Goal: Task Accomplishment & Management: Manage account settings

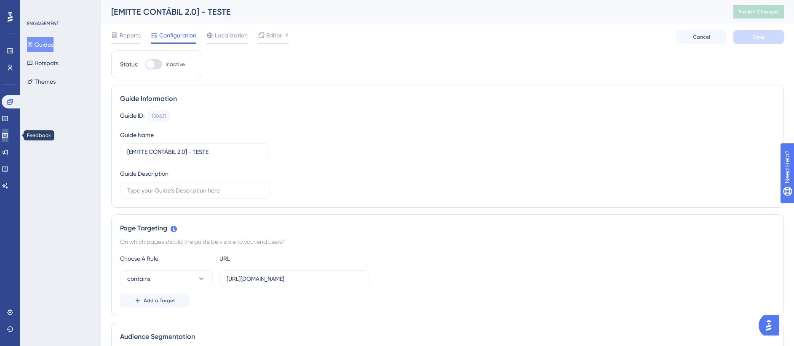
click at [8, 139] on icon at bounding box center [5, 135] width 7 height 7
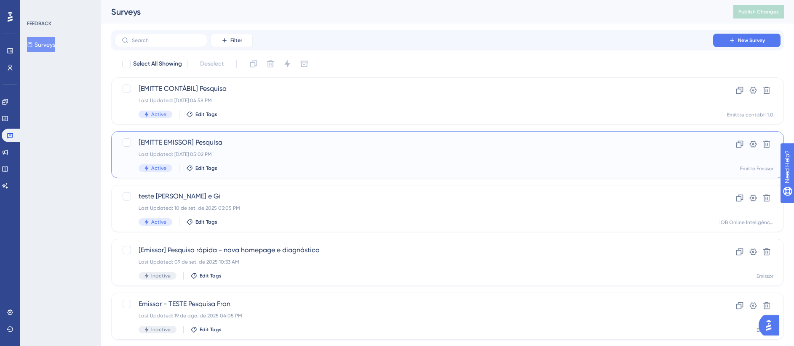
click at [349, 149] on div "[EMITTE EMISSOR] Pesquisa Last Updated: 25 de set. de 2025 05:02 PM Active Edit…" at bounding box center [414, 155] width 550 height 35
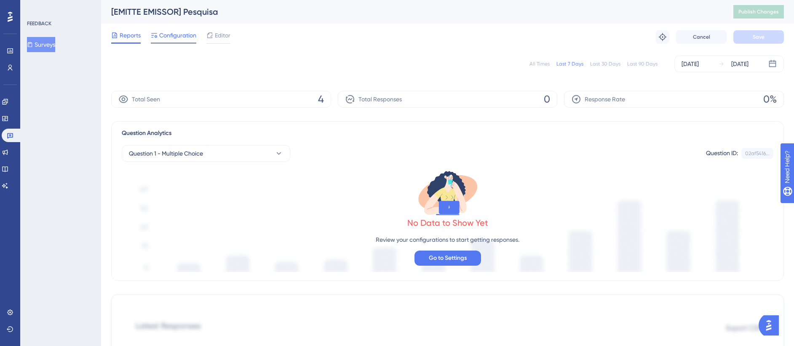
click at [169, 37] on span "Configuration" at bounding box center [177, 35] width 37 height 10
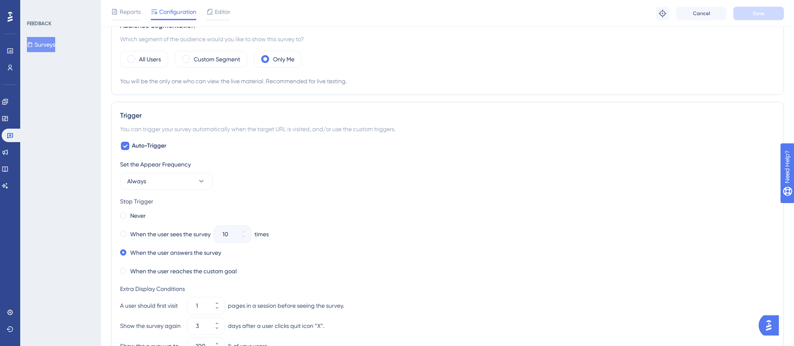
scroll to position [280, 0]
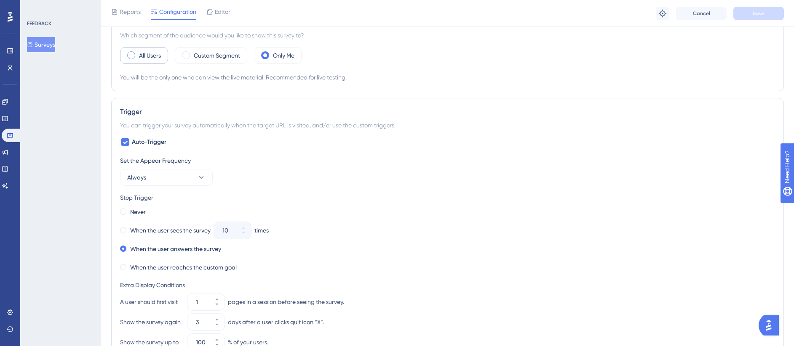
click at [127, 56] on span at bounding box center [131, 55] width 8 height 8
click at [138, 53] on input "radio" at bounding box center [138, 53] width 0 height 0
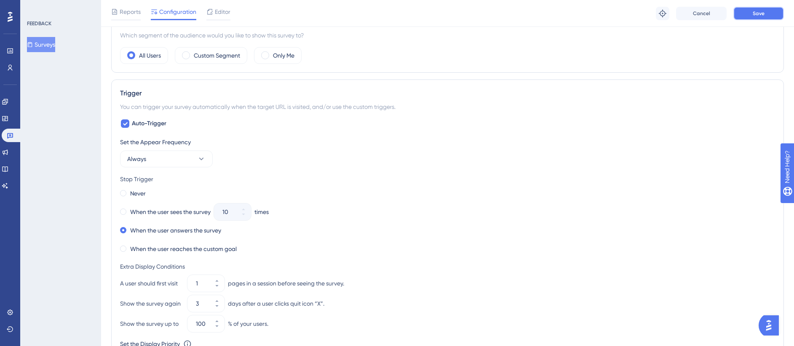
click at [771, 12] on button "Save" at bounding box center [758, 13] width 51 height 13
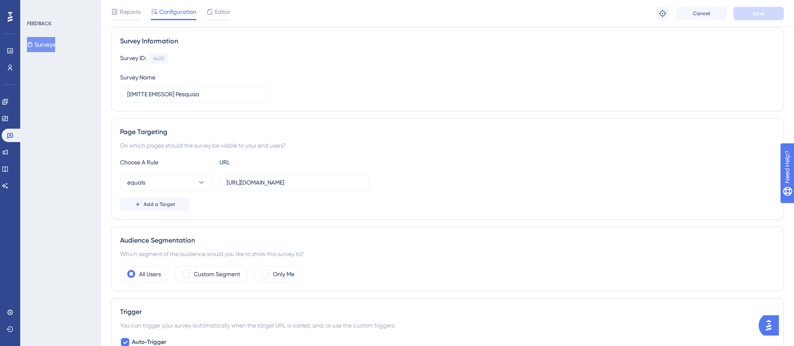
scroll to position [0, 0]
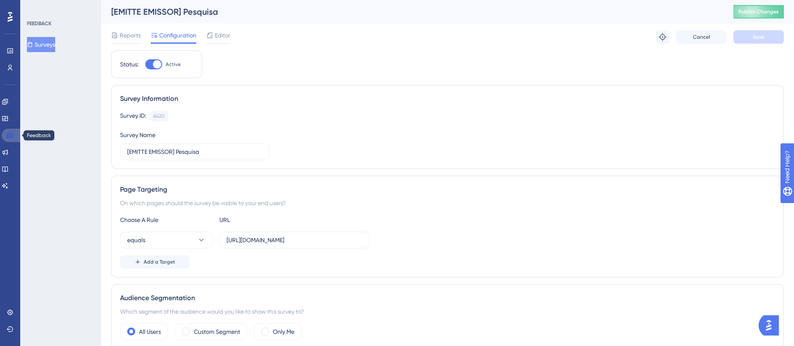
drag, startPoint x: 13, startPoint y: 133, endPoint x: 93, endPoint y: 112, distance: 82.6
click at [13, 133] on icon at bounding box center [10, 135] width 7 height 7
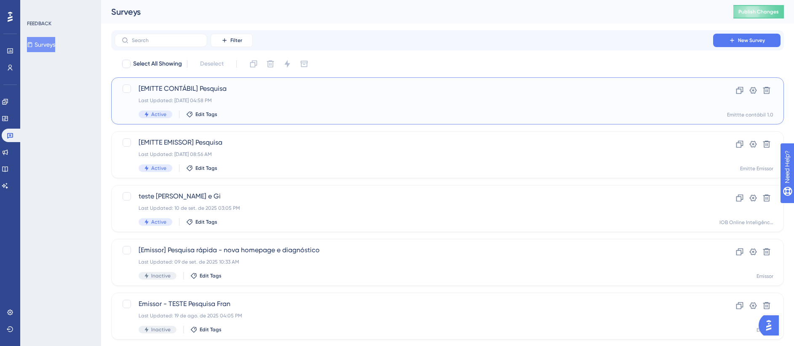
click at [251, 102] on div "Last Updated: 25 de set. de 2025 04:58 PM" at bounding box center [414, 100] width 550 height 7
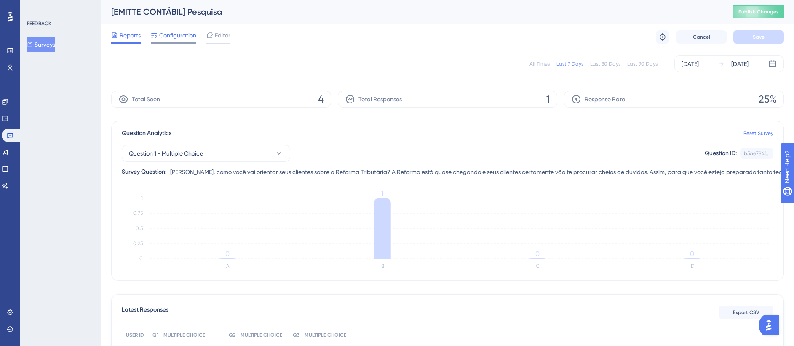
click at [168, 37] on span "Configuration" at bounding box center [177, 35] width 37 height 10
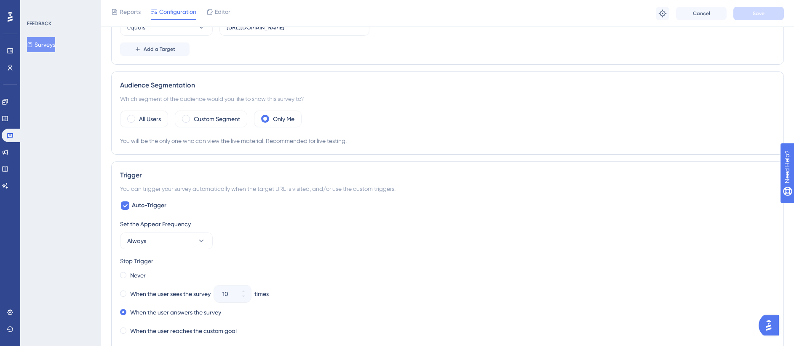
scroll to position [226, 0]
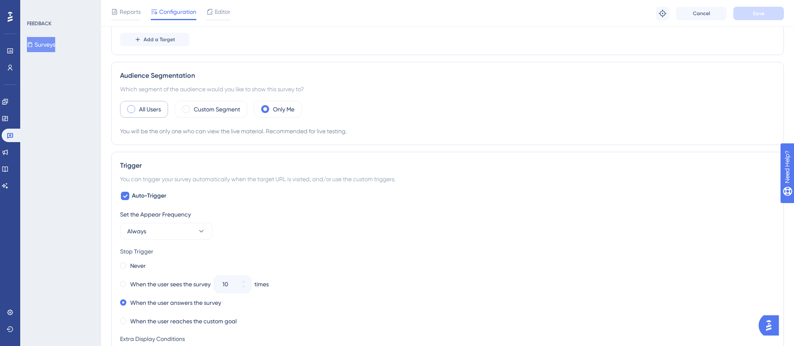
click at [130, 109] on span at bounding box center [131, 109] width 8 height 8
click at [138, 107] on input "radio" at bounding box center [138, 107] width 0 height 0
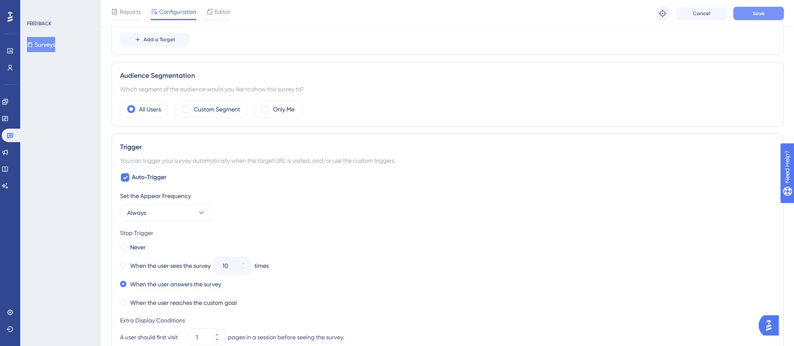
click at [760, 12] on span "Save" at bounding box center [758, 13] width 12 height 7
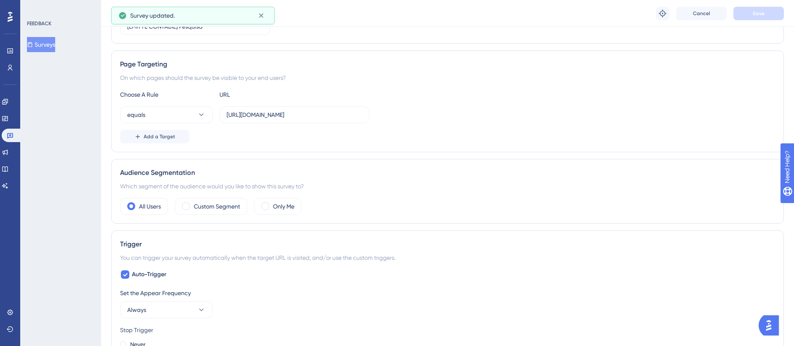
scroll to position [0, 0]
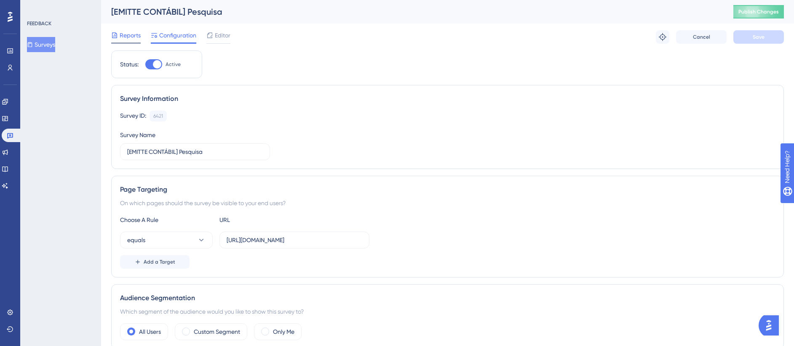
click at [133, 40] on span "Reports" at bounding box center [130, 35] width 21 height 10
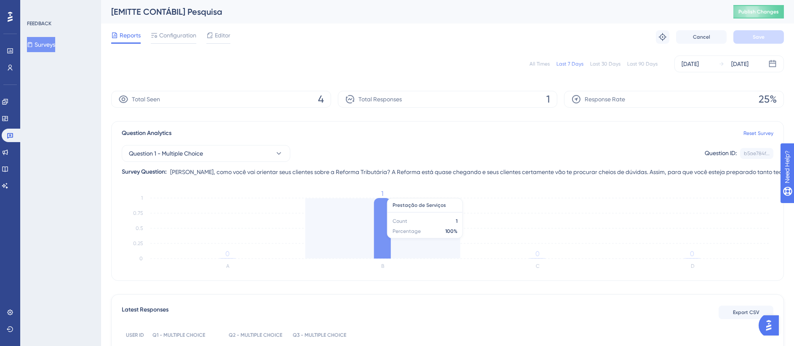
click at [381, 235] on icon at bounding box center [382, 228] width 17 height 61
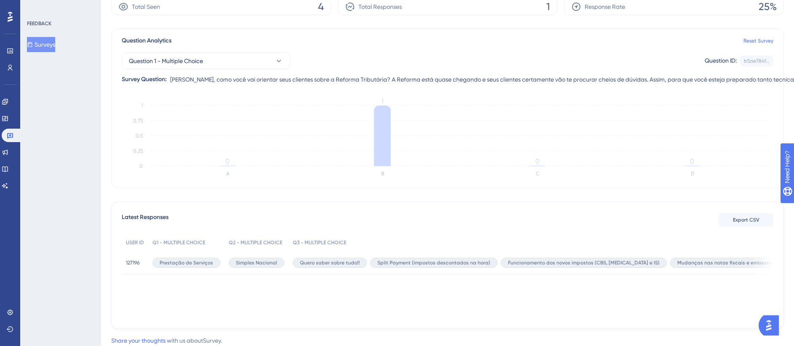
scroll to position [116, 0]
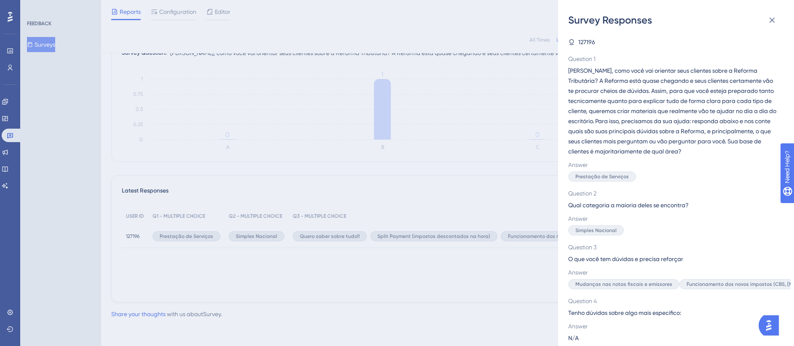
drag, startPoint x: 788, startPoint y: 109, endPoint x: 669, endPoint y: 20, distance: 148.7
click at [669, 20] on div "Survey Responses" at bounding box center [676, 19] width 216 height 13
click at [381, 168] on div "Survey Responses 127196 Question 1 Contador, como você vai orientar seus client…" at bounding box center [397, 173] width 794 height 346
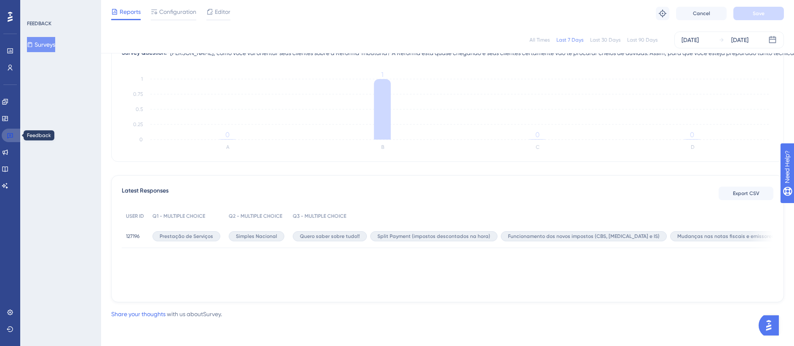
click at [7, 135] on icon at bounding box center [10, 135] width 7 height 7
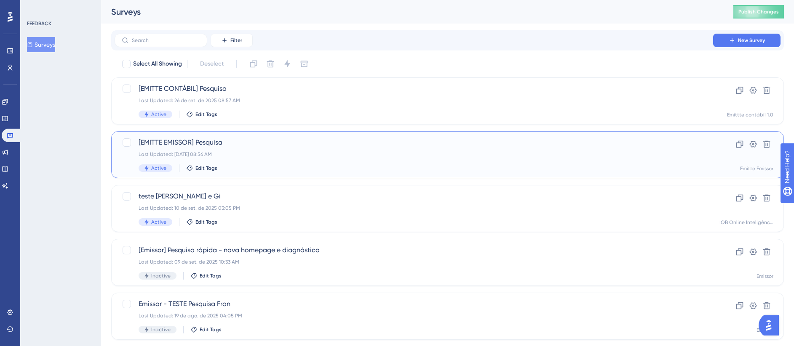
click at [260, 156] on div "Last Updated: [DATE] 08:56 AM" at bounding box center [414, 154] width 550 height 7
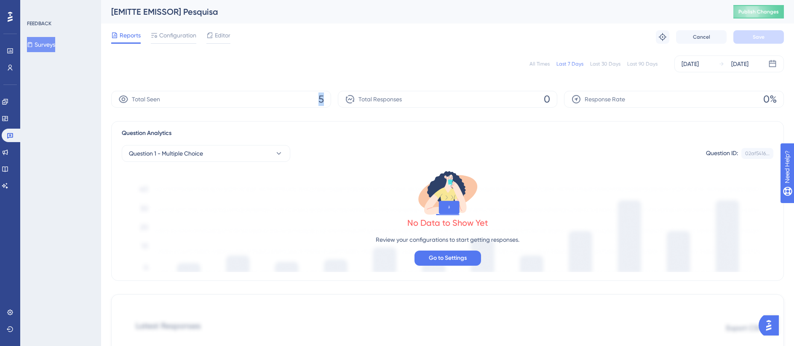
drag, startPoint x: 313, startPoint y: 100, endPoint x: 321, endPoint y: 100, distance: 8.0
click at [321, 100] on div "Total Seen 5" at bounding box center [221, 99] width 220 height 17
drag, startPoint x: 321, startPoint y: 100, endPoint x: 332, endPoint y: 125, distance: 27.9
click at [332, 125] on div "Question Analytics Question 1 - Multiple Choice Question ID: 02af5416... Copy N…" at bounding box center [447, 201] width 672 height 160
click at [10, 132] on link at bounding box center [12, 135] width 20 height 13
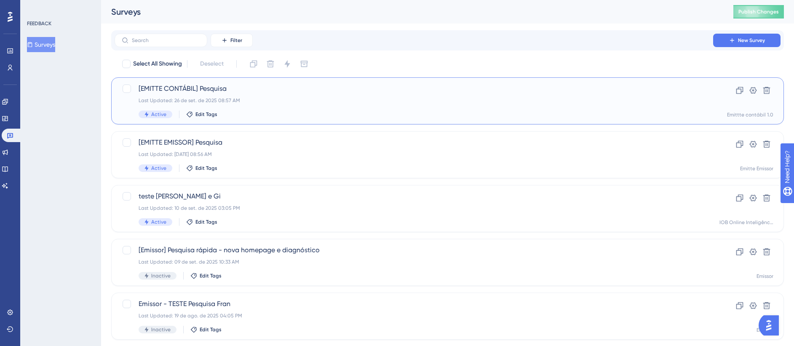
click at [290, 102] on div "Last Updated: 26 de set. de 2025 08:57 AM" at bounding box center [414, 100] width 550 height 7
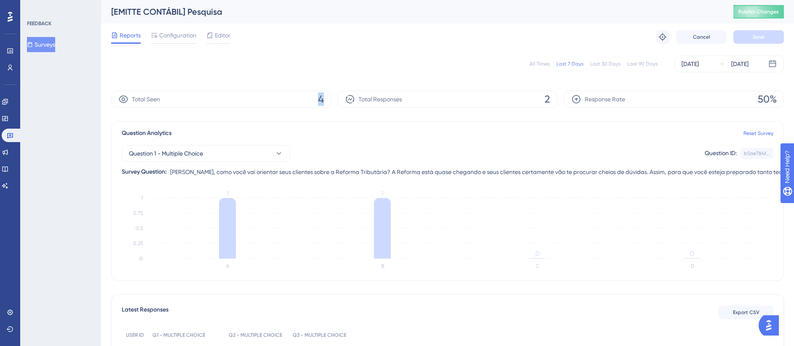
drag, startPoint x: 290, startPoint y: 102, endPoint x: 353, endPoint y: 101, distance: 62.7
click at [353, 101] on div "Total Seen 4 Total Responses 2 Response Rate 50%" at bounding box center [447, 99] width 672 height 17
drag, startPoint x: 353, startPoint y: 101, endPoint x: 429, endPoint y: 125, distance: 80.4
click at [429, 125] on div "Question Analytics Reset Survey Question 1 - Multiple Choice Question ID: b5ae7…" at bounding box center [447, 201] width 672 height 160
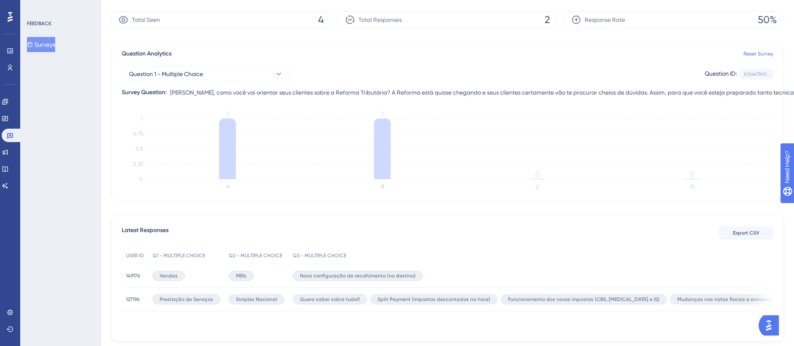
scroll to position [116, 0]
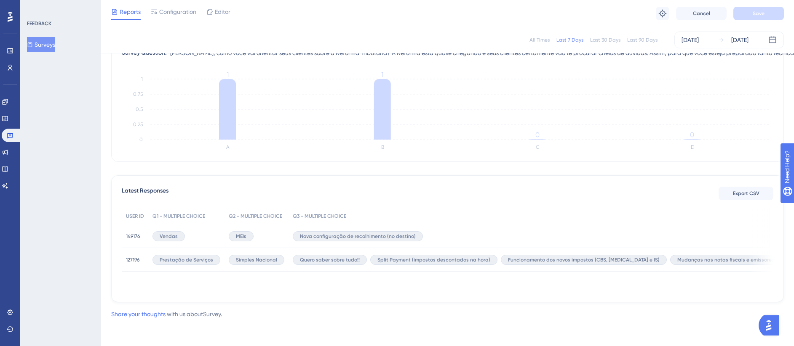
click at [541, 264] on div "Funcionamento dos novos impostos (CBS, [MEDICAL_DATA] e IS)" at bounding box center [584, 260] width 166 height 10
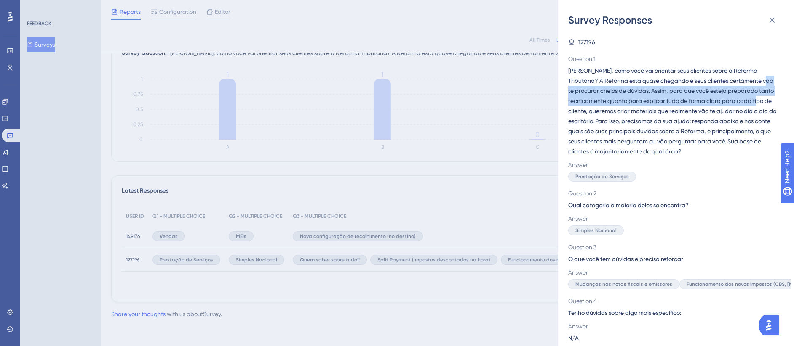
drag, startPoint x: 786, startPoint y: 85, endPoint x: 782, endPoint y: 102, distance: 18.2
click at [782, 102] on div "127196 Question 1 Contador, como você vai orientar seus clientes sobre a Reform…" at bounding box center [679, 187] width 222 height 320
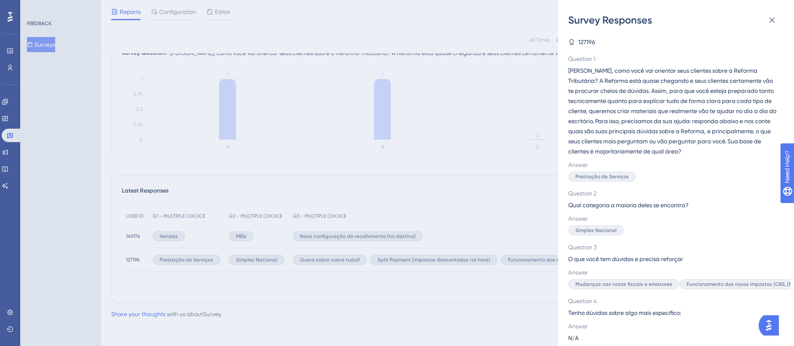
drag, startPoint x: 782, startPoint y: 102, endPoint x: 685, endPoint y: 164, distance: 115.4
click at [685, 164] on span "Answer" at bounding box center [672, 165] width 209 height 10
click at [496, 174] on div "Survey Responses 127196 Question 1 Contador, como você vai orientar seus client…" at bounding box center [397, 173] width 794 height 346
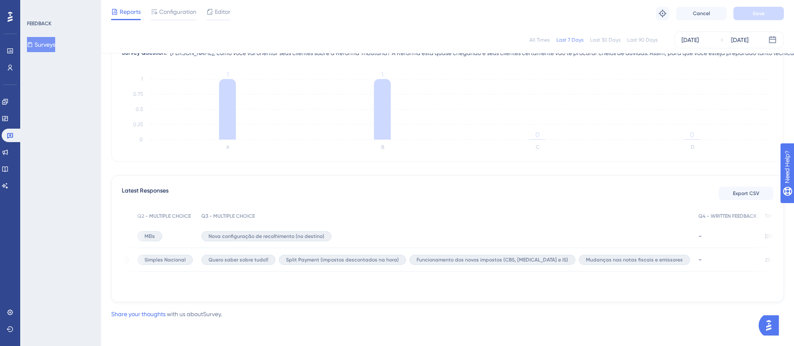
scroll to position [0, 107]
click at [802, 240] on icon at bounding box center [805, 236] width 7 height 7
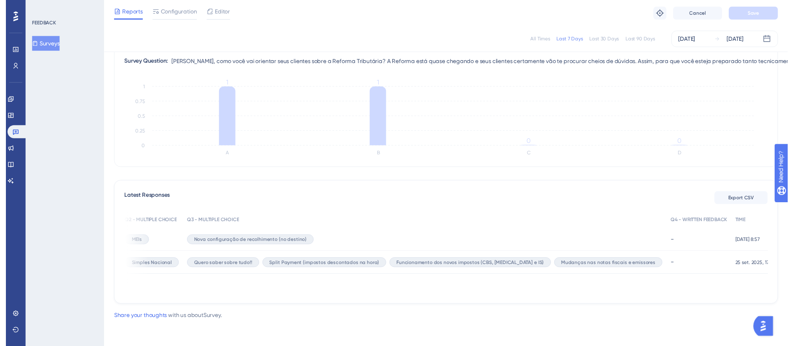
scroll to position [0, 97]
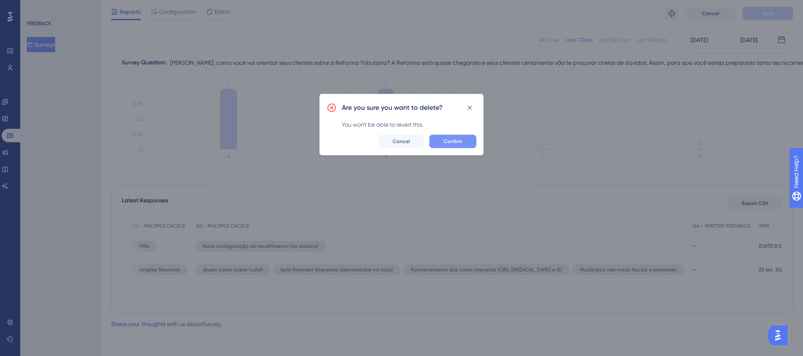
click at [458, 139] on span "Confirm" at bounding box center [453, 141] width 19 height 7
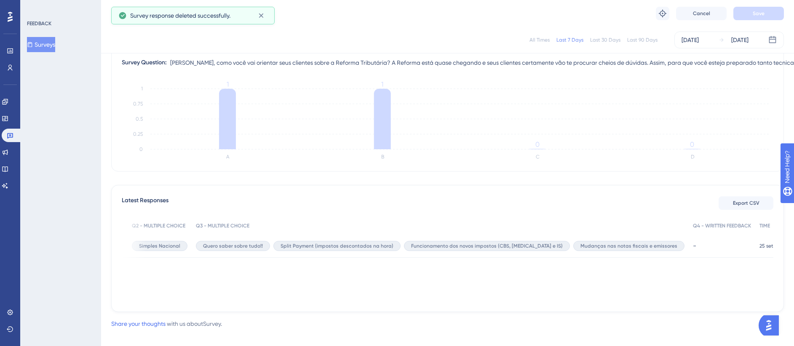
scroll to position [0, 0]
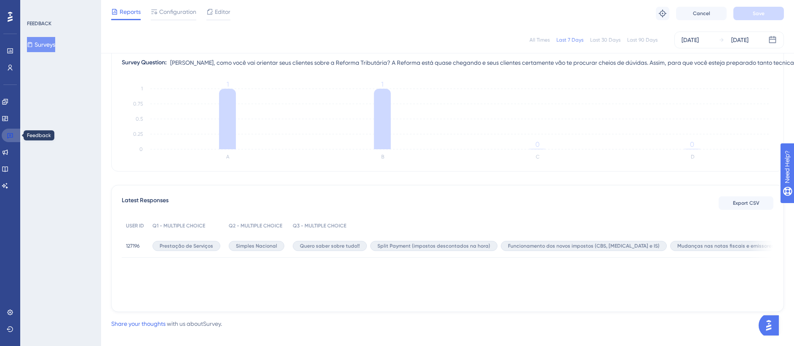
click at [11, 135] on icon at bounding box center [10, 135] width 6 height 5
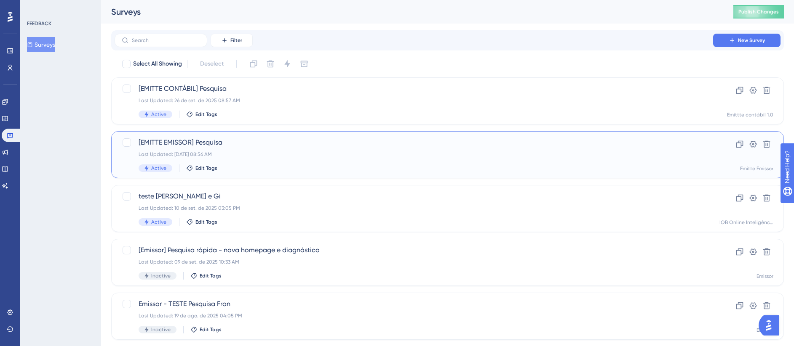
click at [285, 144] on span "[EMITTE EMISSOR] Pesquisa" at bounding box center [414, 143] width 550 height 10
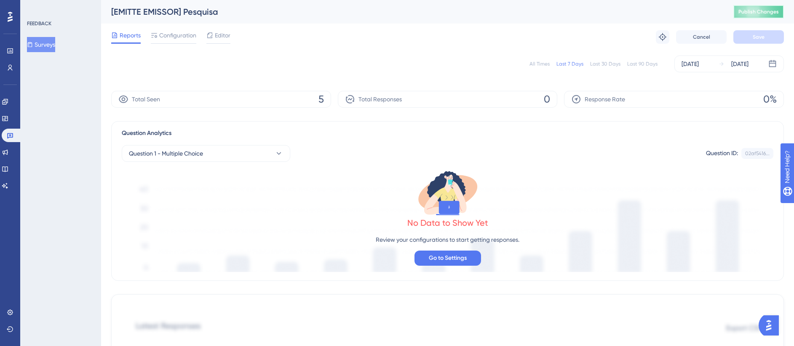
click at [779, 18] on button "Publish Changes" at bounding box center [758, 11] width 51 height 13
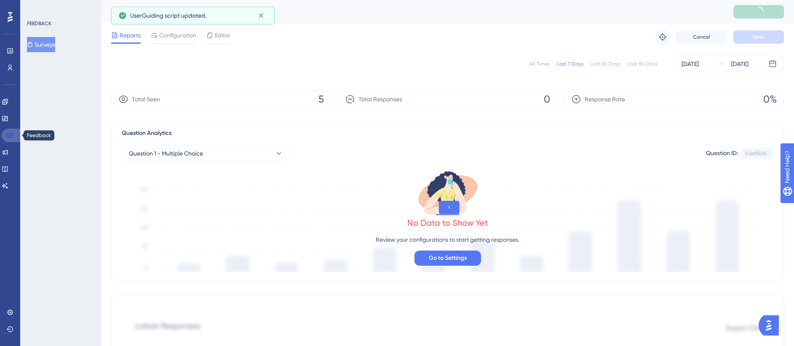
click at [12, 134] on icon at bounding box center [10, 135] width 7 height 7
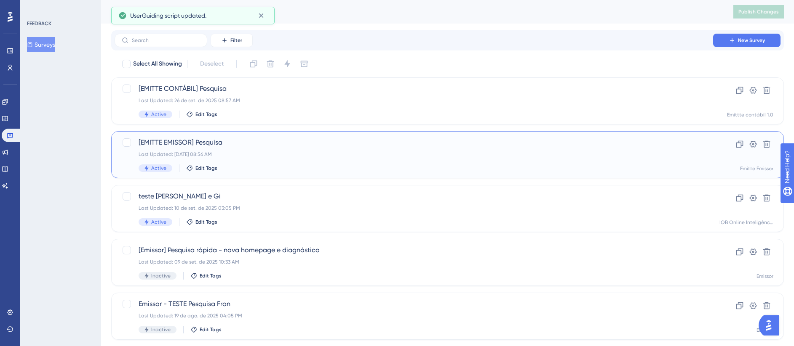
click at [230, 137] on div "[EMITTE EMISSOR] Pesquisa Last Updated: 26 de set. de 2025 08:56 AM Active Edit…" at bounding box center [447, 154] width 672 height 47
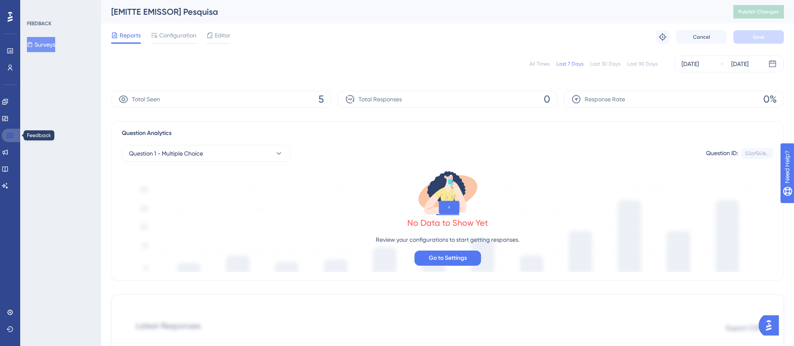
click at [19, 136] on link at bounding box center [12, 135] width 20 height 13
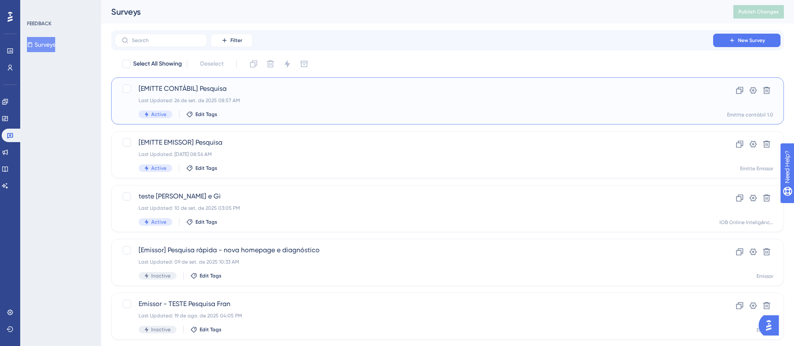
click at [323, 95] on div "[EMITTE CONTÁBIL] Pesquisa Last Updated: [DATE] 08:57 AM Active Edit Tags" at bounding box center [414, 101] width 550 height 35
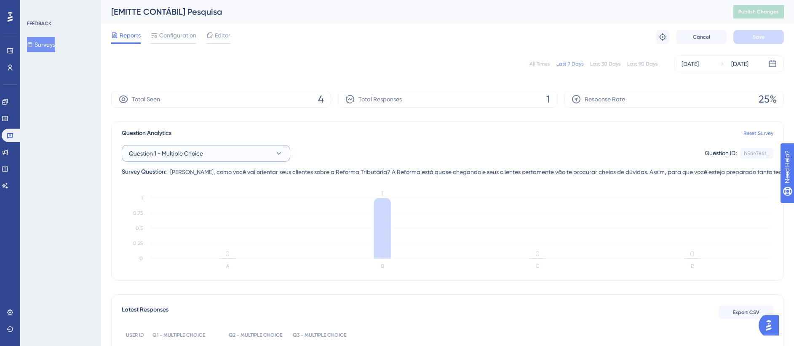
click at [275, 156] on icon at bounding box center [279, 153] width 8 height 8
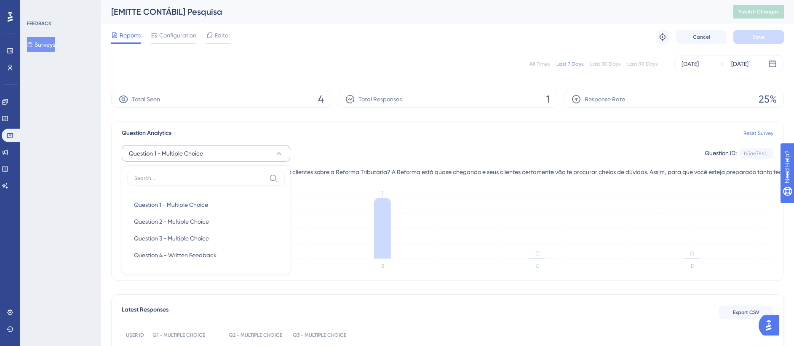
scroll to position [47, 0]
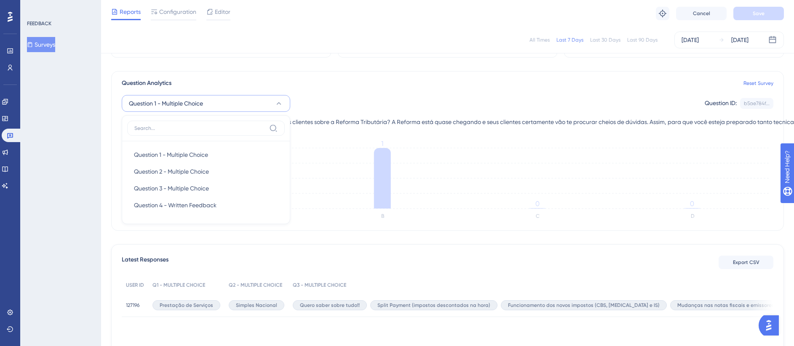
click at [93, 185] on div "FEEDBACK Surveys" at bounding box center [60, 173] width 81 height 346
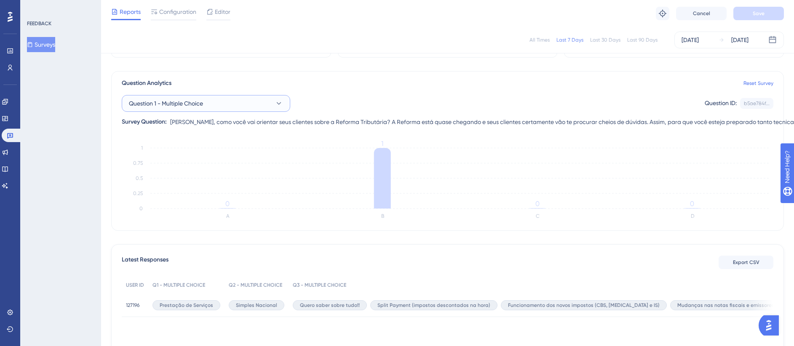
click at [250, 104] on button "Question 1 - Multiple Choice" at bounding box center [206, 103] width 168 height 17
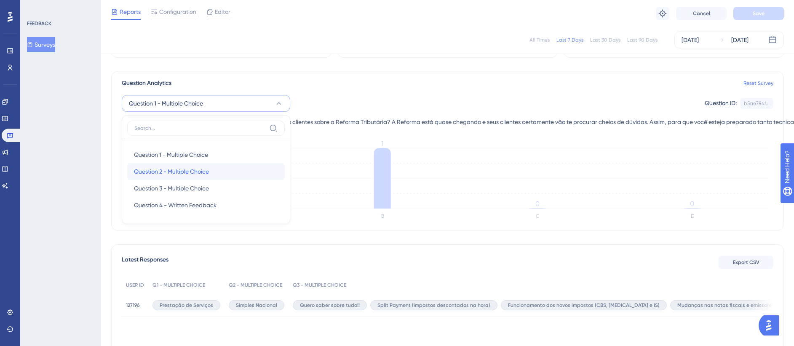
click at [221, 171] on div "Question 2 - Multiple Choice Question 2 - Multiple Choice" at bounding box center [206, 171] width 144 height 17
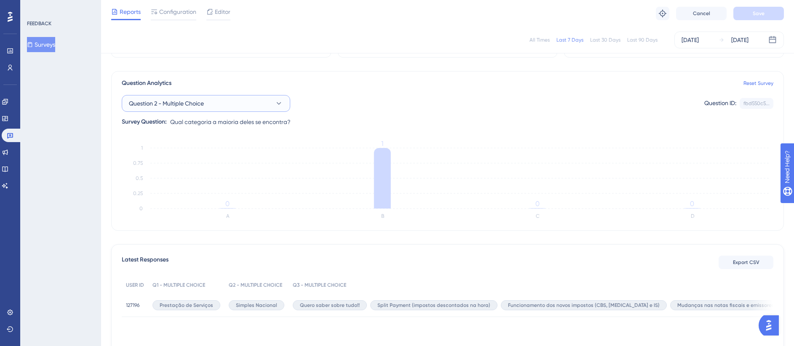
click at [250, 104] on button "Question 2 - Multiple Choice" at bounding box center [206, 103] width 168 height 17
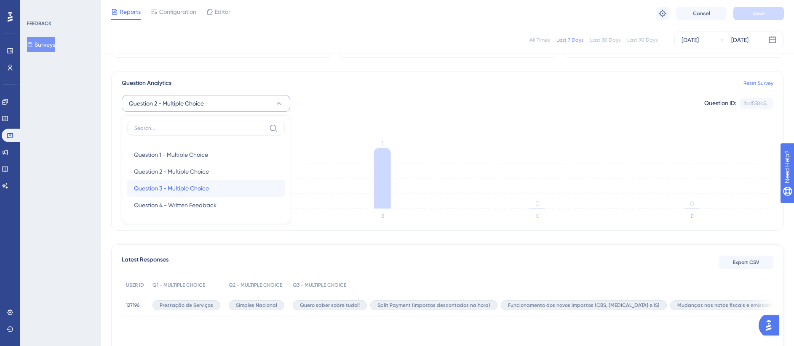
click at [200, 191] on span "Question 3 - Multiple Choice" at bounding box center [171, 189] width 75 height 10
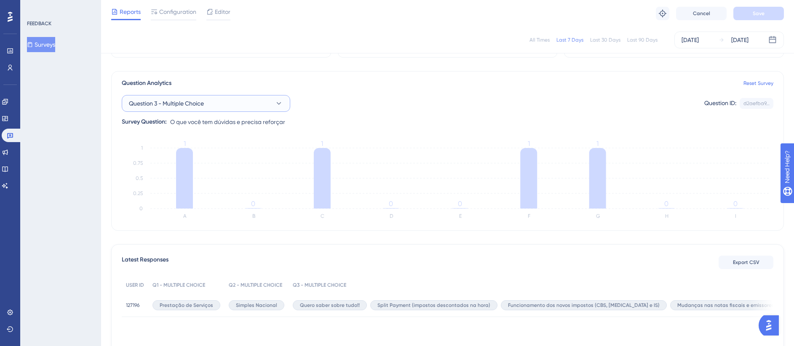
click at [202, 105] on span "Question 3 - Multiple Choice" at bounding box center [166, 104] width 75 height 10
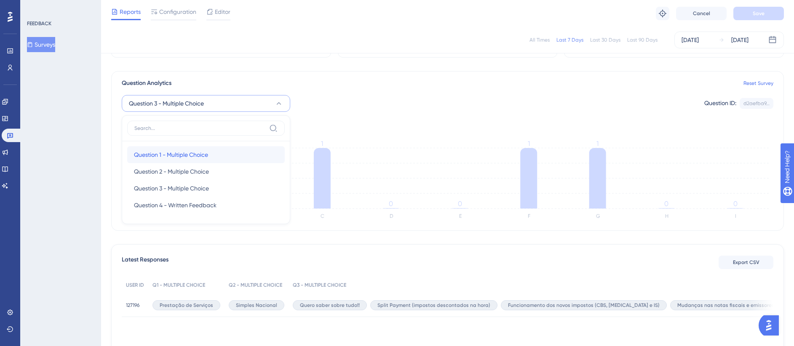
click at [173, 152] on span "Question 1 - Multiple Choice" at bounding box center [171, 155] width 74 height 10
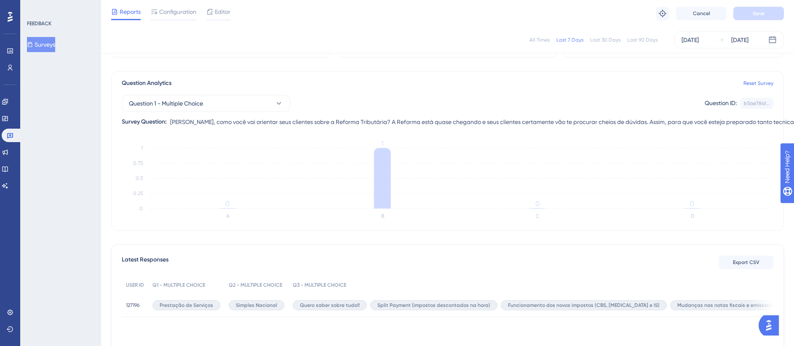
click at [88, 139] on div "FEEDBACK Surveys" at bounding box center [60, 173] width 81 height 346
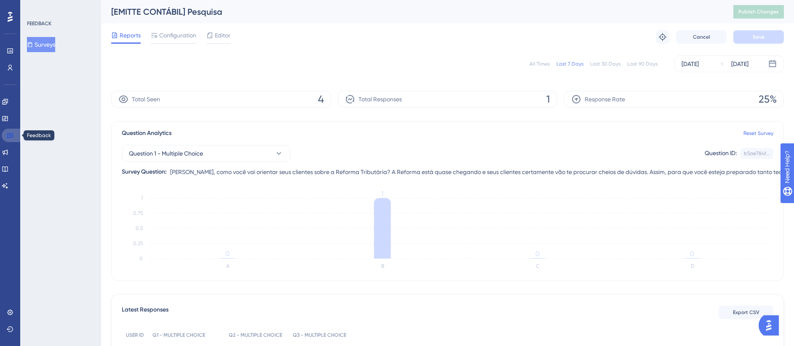
click at [11, 138] on icon at bounding box center [10, 135] width 6 height 5
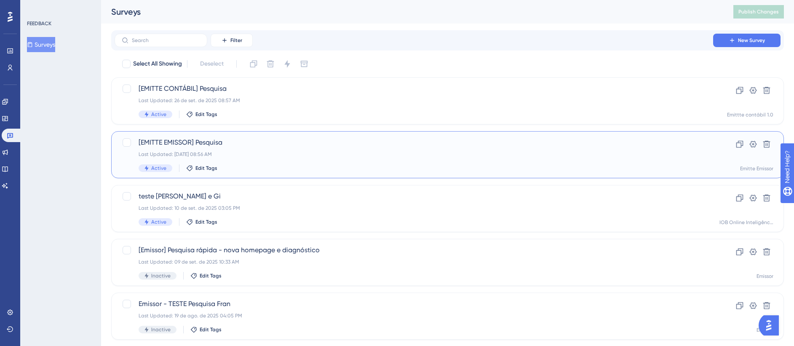
click at [300, 144] on span "[EMITTE EMISSOR] Pesquisa" at bounding box center [414, 143] width 550 height 10
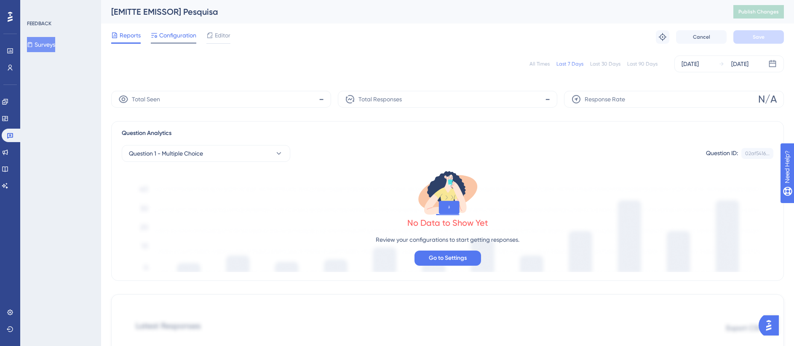
click at [183, 42] on div "Configuration" at bounding box center [173, 36] width 45 height 13
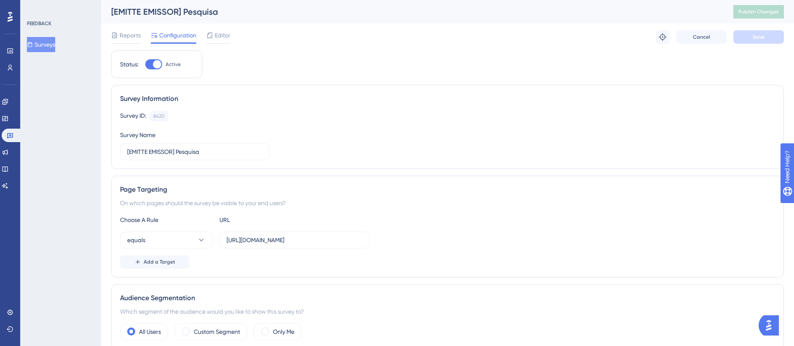
click at [231, 37] on div "Reports Configuration Editor Troubleshoot Cancel Save" at bounding box center [447, 37] width 672 height 27
click at [139, 35] on span "Reports" at bounding box center [130, 35] width 21 height 10
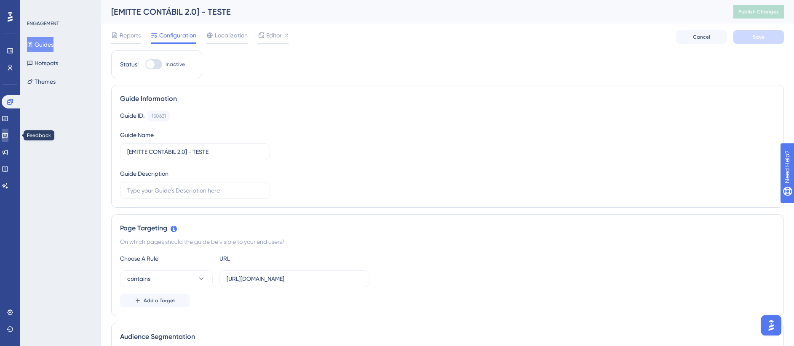
click at [8, 139] on icon at bounding box center [5, 135] width 7 height 7
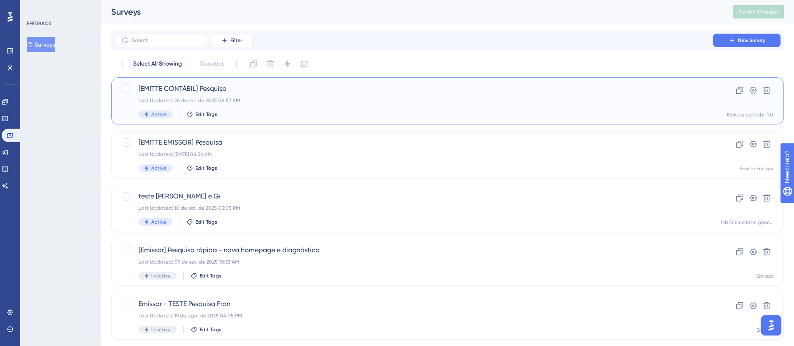
click at [285, 107] on div "[EMITTE CONTÁBIL] Pesquisa Last Updated: [DATE] 08:57 AM Active Edit Tags" at bounding box center [414, 101] width 550 height 35
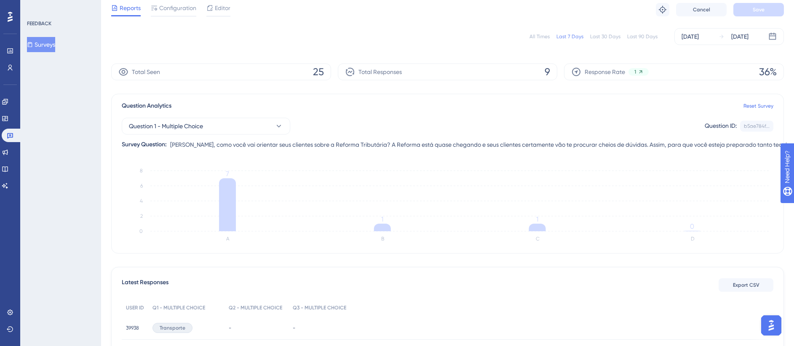
scroll to position [11, 0]
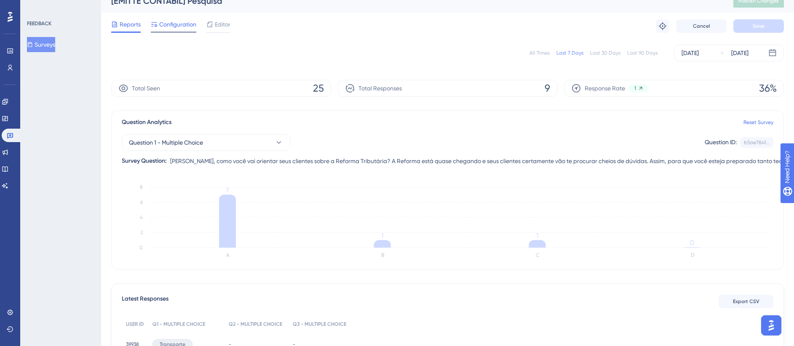
click at [179, 27] on span "Configuration" at bounding box center [177, 24] width 37 height 10
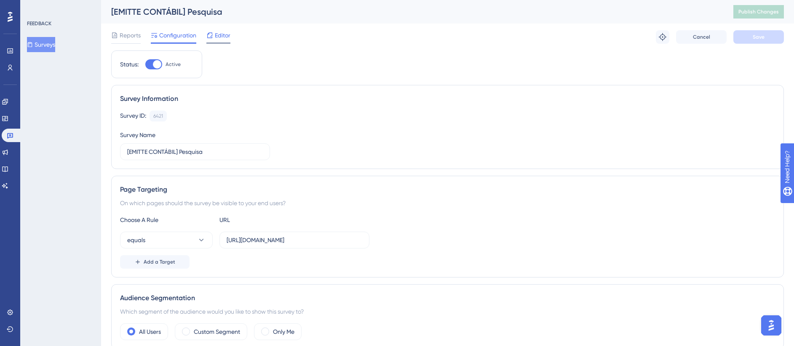
click at [218, 37] on span "Editor" at bounding box center [223, 35] width 16 height 10
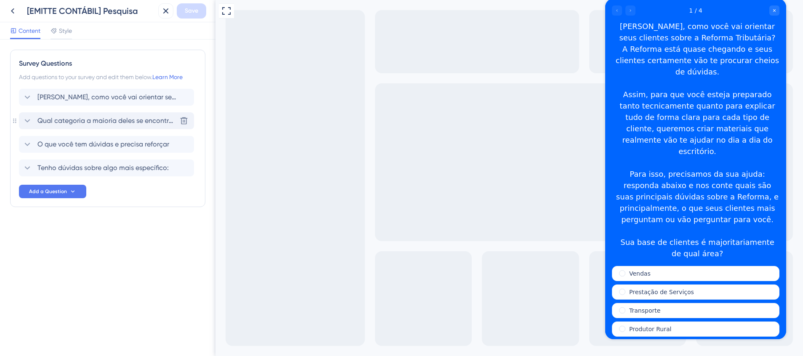
click at [115, 121] on span "Qual categoria a maioria deles se encontra?" at bounding box center [106, 121] width 139 height 10
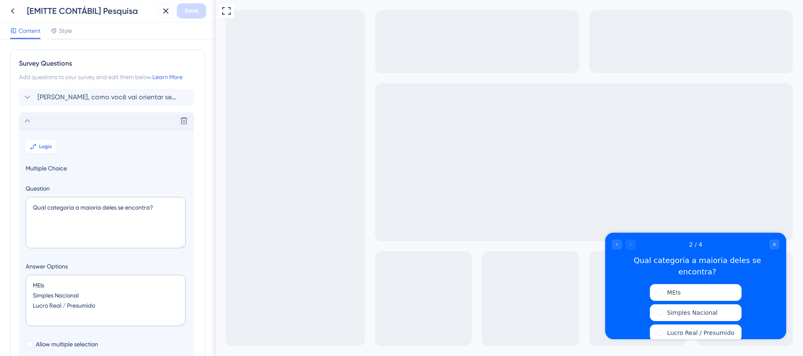
click at [87, 127] on div "Delete" at bounding box center [106, 120] width 175 height 17
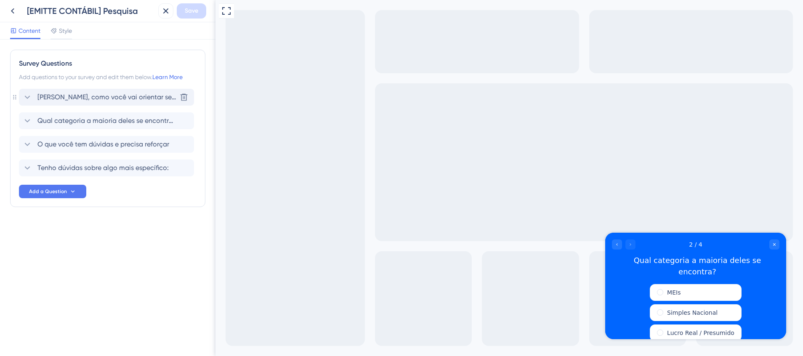
click at [89, 103] on div "[PERSON_NAME], como você vai orientar seus clientes sobre a Reforma Tributária?…" at bounding box center [106, 97] width 175 height 17
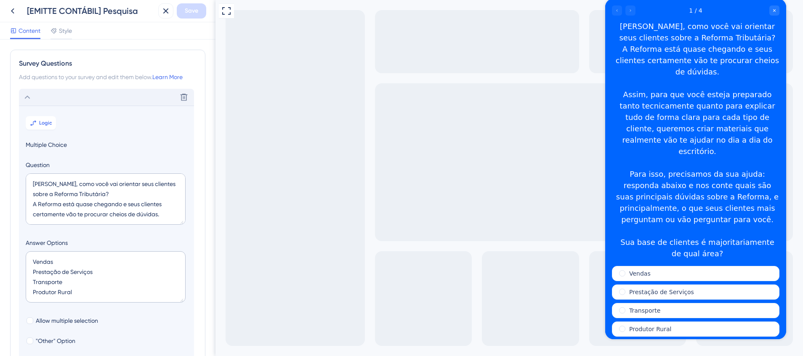
click at [105, 105] on div "Delete" at bounding box center [106, 97] width 175 height 17
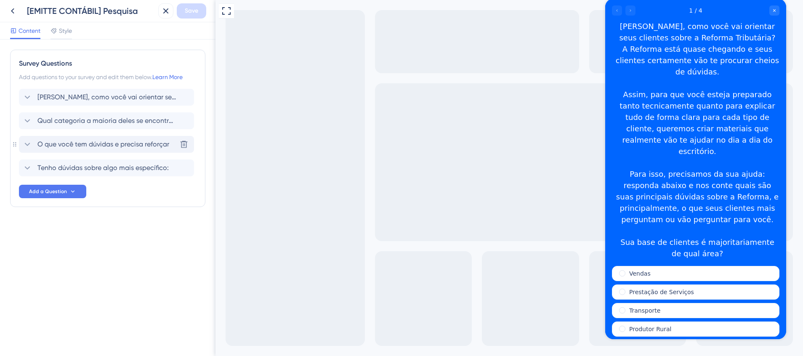
click at [85, 145] on span "O que você tem dúvidas e precisa reforçar" at bounding box center [103, 144] width 132 height 10
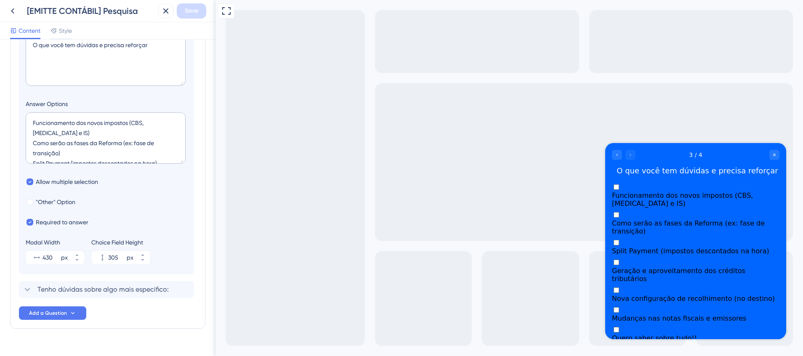
scroll to position [185, 0]
click at [114, 296] on span "Tenho dúvidas sobre algo mais específico:" at bounding box center [102, 291] width 131 height 10
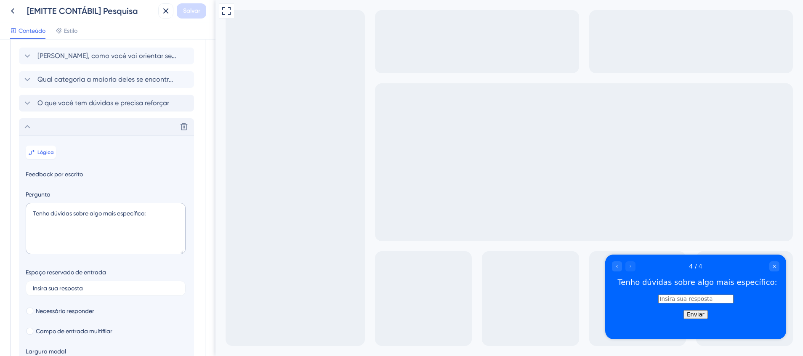
scroll to position [19, 0]
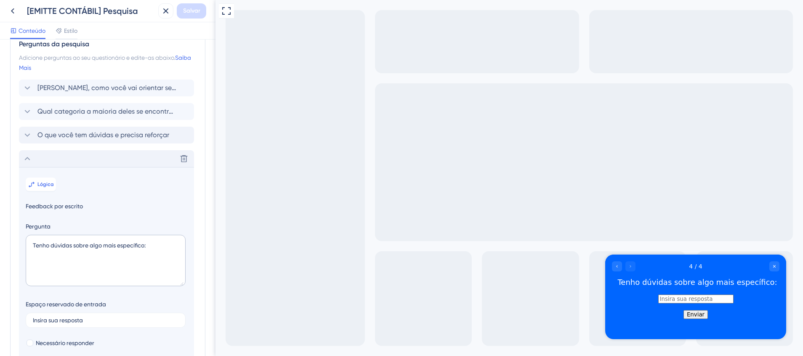
click at [118, 160] on div "Excluir" at bounding box center [106, 158] width 175 height 17
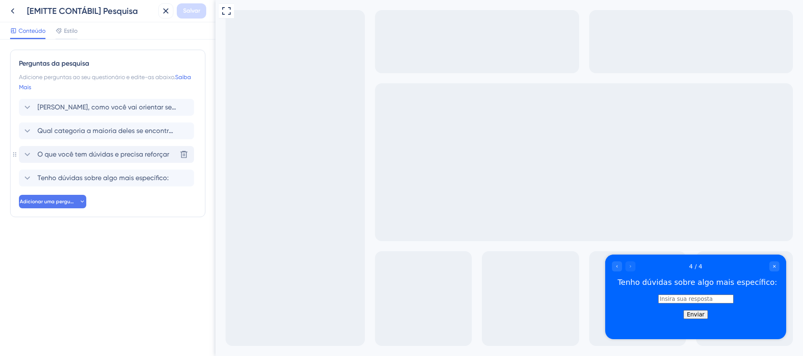
click at [102, 152] on span "O que você tem dúvidas e precisa reforçar" at bounding box center [103, 154] width 132 height 10
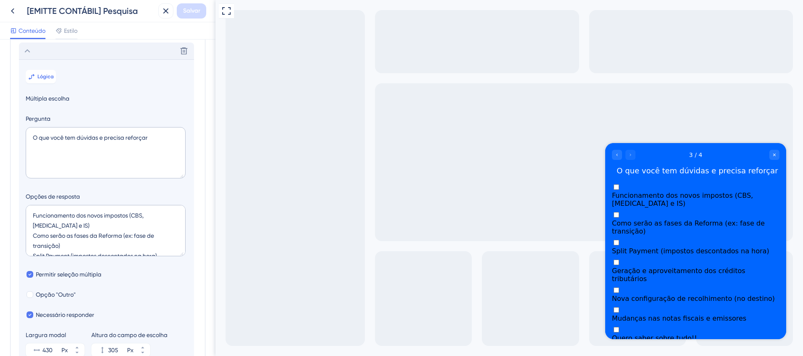
scroll to position [107, 0]
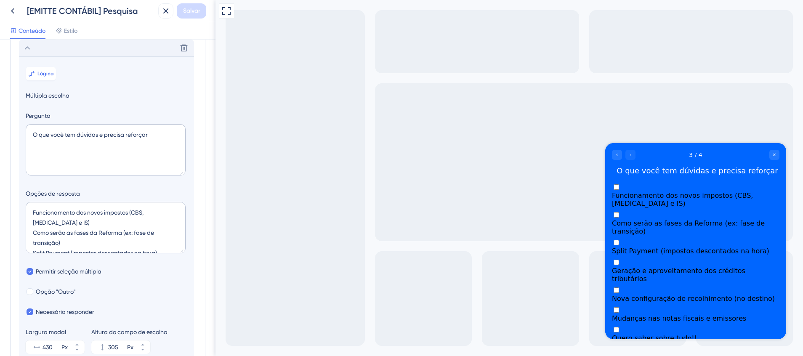
click at [65, 49] on div "Excluir" at bounding box center [106, 48] width 175 height 17
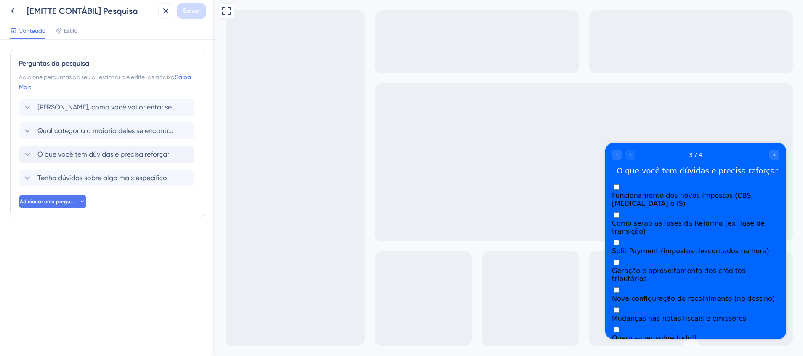
scroll to position [0, 0]
click at [66, 127] on span "Qual categoria a maioria deles se encontra?" at bounding box center [106, 131] width 139 height 10
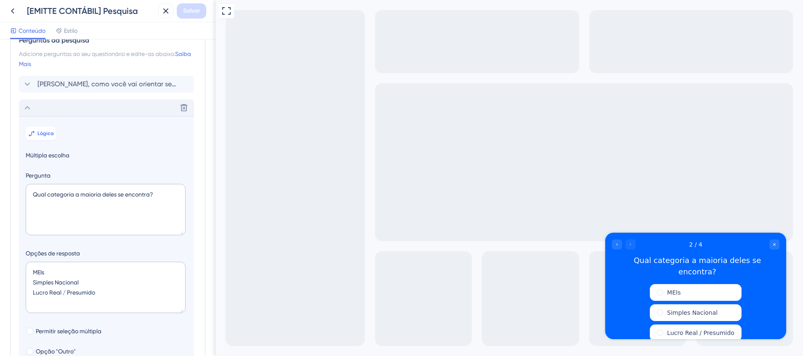
click at [109, 112] on div "Excluir" at bounding box center [106, 107] width 175 height 17
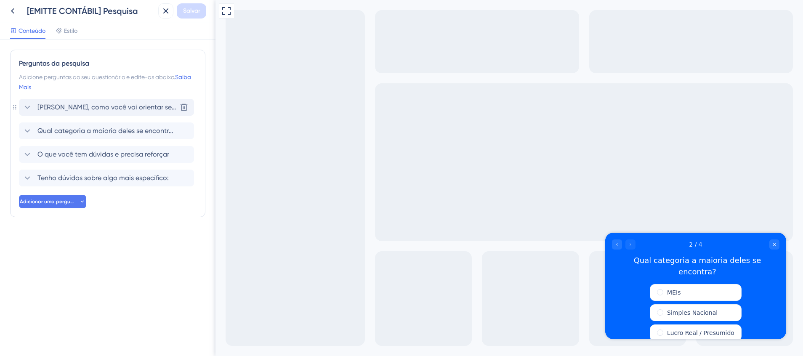
click at [116, 104] on span "[PERSON_NAME], como você vai orientar seus clientes sobre a Reforma Tributária?…" at bounding box center [106, 107] width 139 height 10
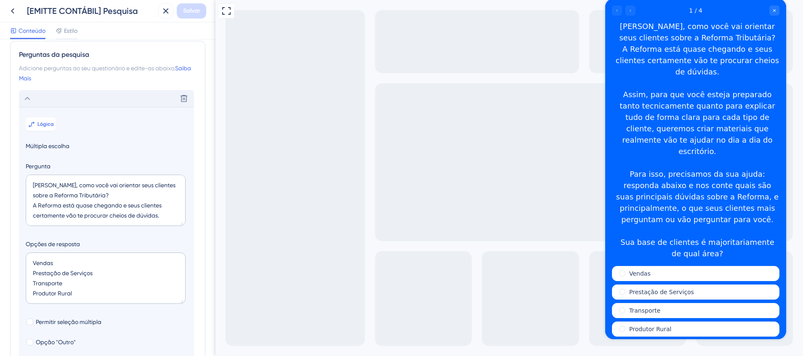
drag, startPoint x: 208, startPoint y: 197, endPoint x: 1, endPoint y: 167, distance: 208.9
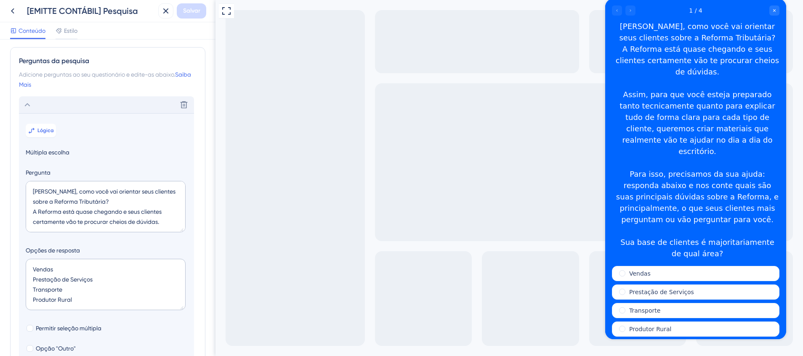
click at [126, 105] on div "Excluir" at bounding box center [106, 104] width 175 height 17
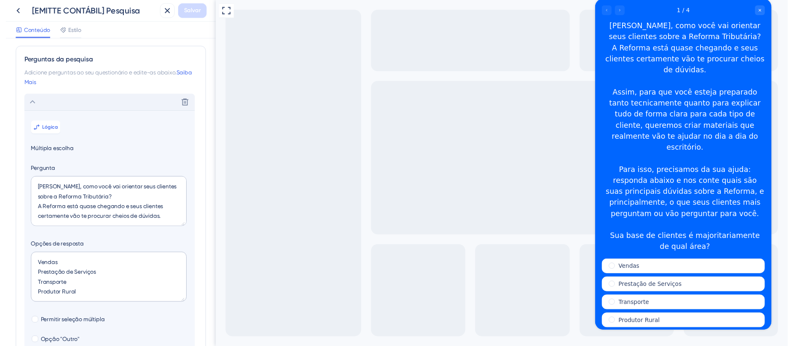
scroll to position [0, 0]
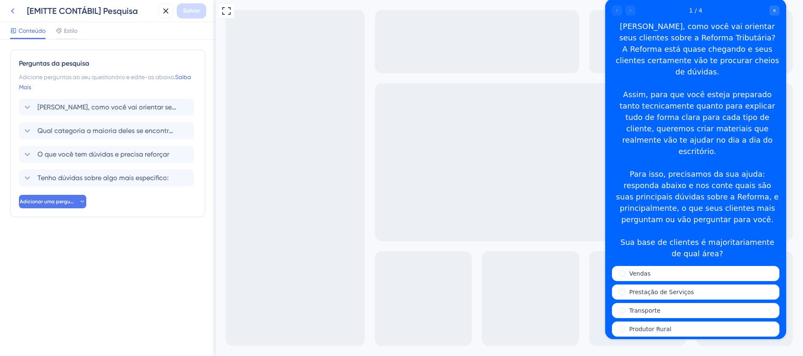
click at [14, 14] on icon at bounding box center [13, 11] width 10 height 10
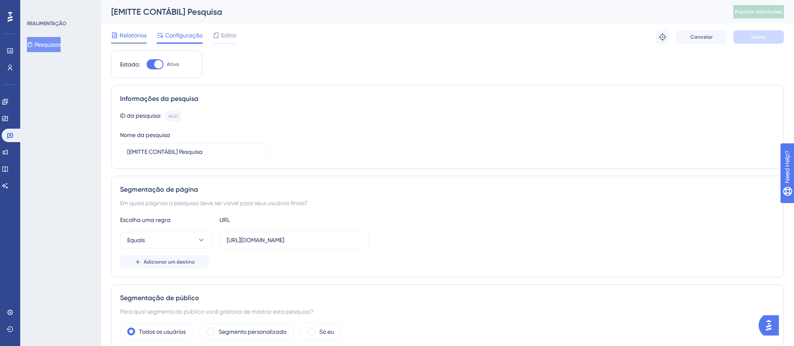
click at [127, 35] on span "Relatórios" at bounding box center [133, 35] width 27 height 10
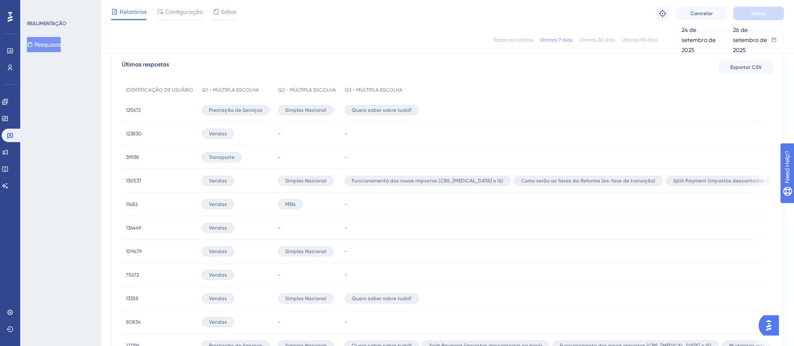
scroll to position [206, 0]
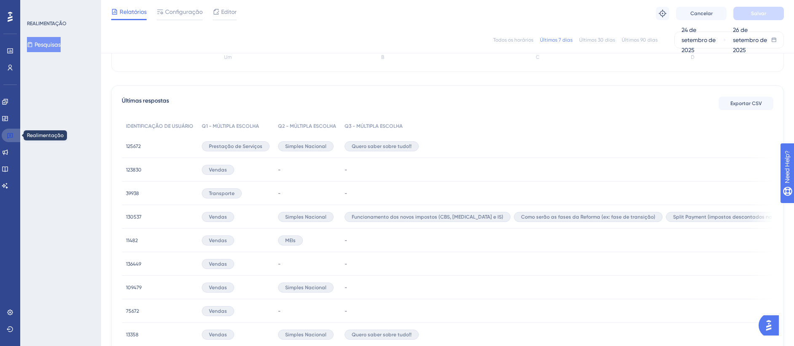
click at [15, 132] on link at bounding box center [12, 135] width 20 height 13
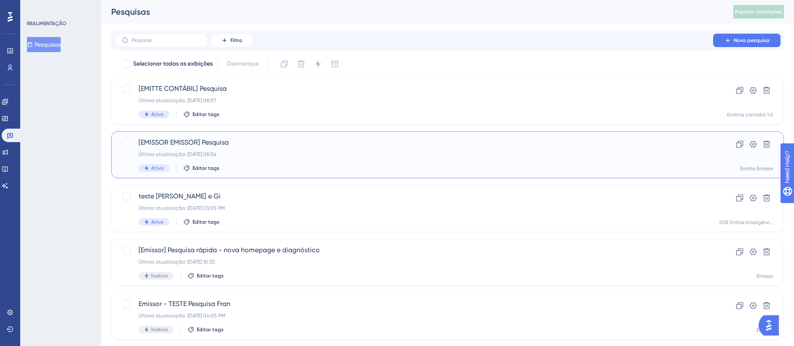
click at [259, 142] on span "[EMISSOR EMISSOR] Pesquisa" at bounding box center [414, 143] width 550 height 10
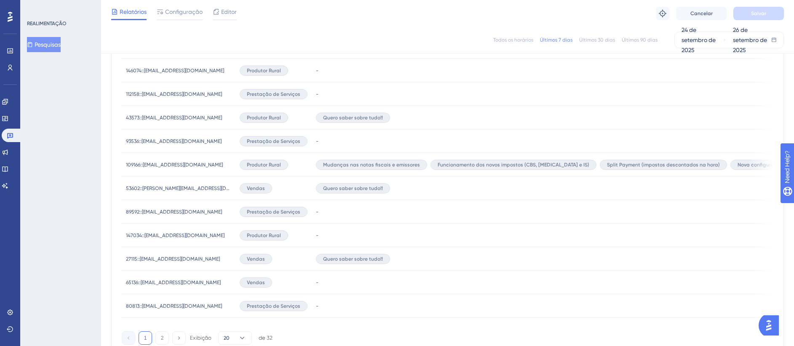
scroll to position [496, 0]
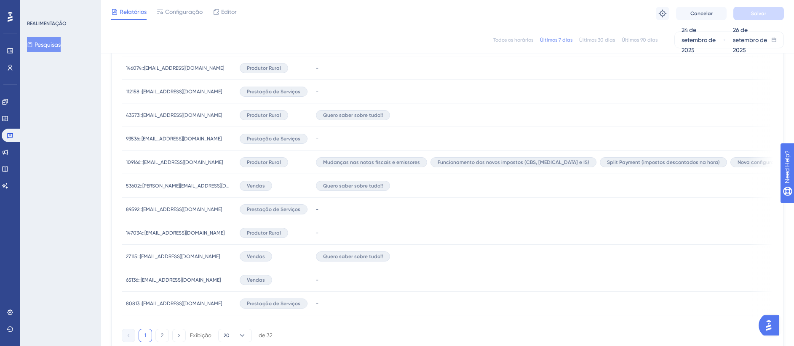
click at [397, 213] on div "-" at bounding box center [627, 210] width 630 height 24
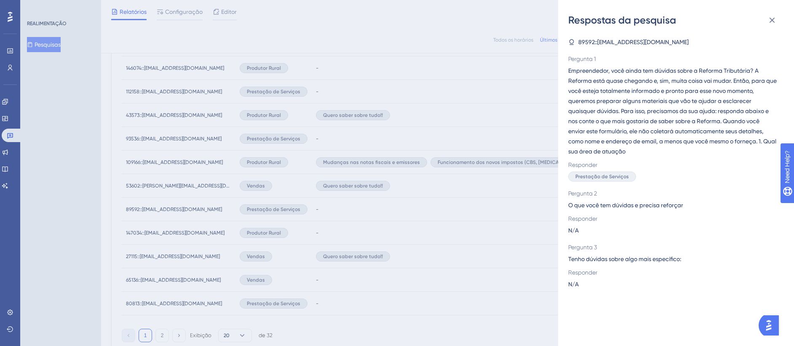
click at [445, 216] on div "Respostas da pesquisa 89592::[EMAIL_ADDRESS][DOMAIN_NAME] Pergunta 1 Empreended…" at bounding box center [397, 173] width 794 height 346
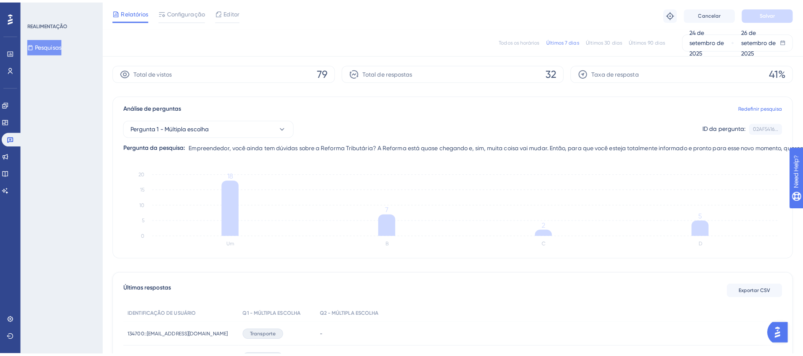
scroll to position [0, 0]
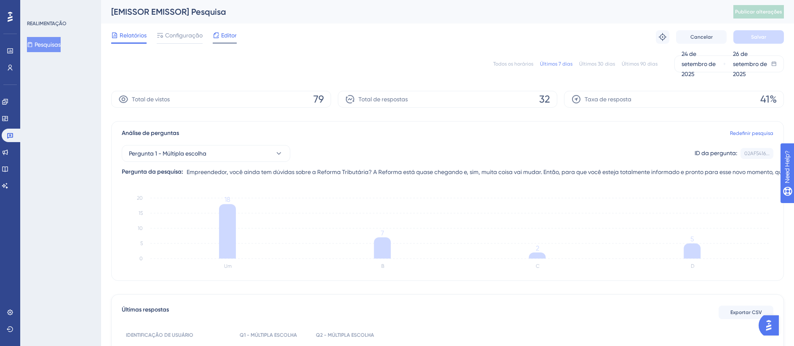
click at [229, 43] on div at bounding box center [225, 43] width 24 height 1
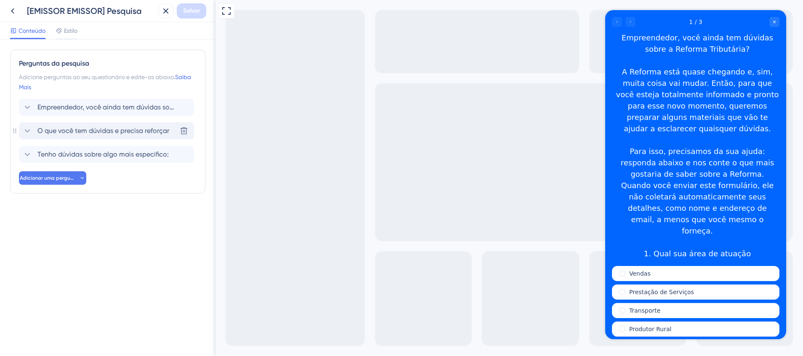
click at [97, 126] on span "O que você tem dúvidas e precisa reforçar" at bounding box center [103, 131] width 132 height 10
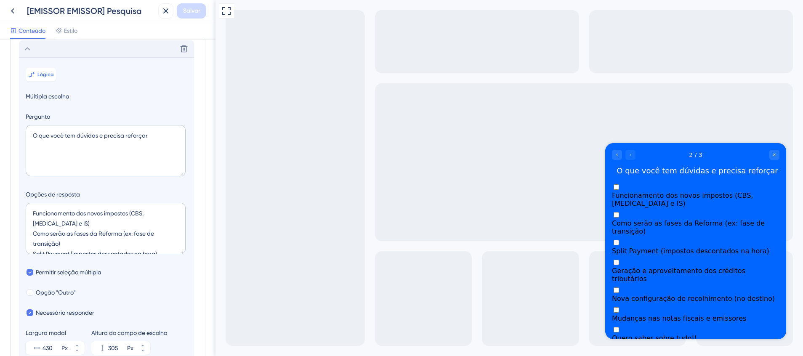
scroll to position [83, 0]
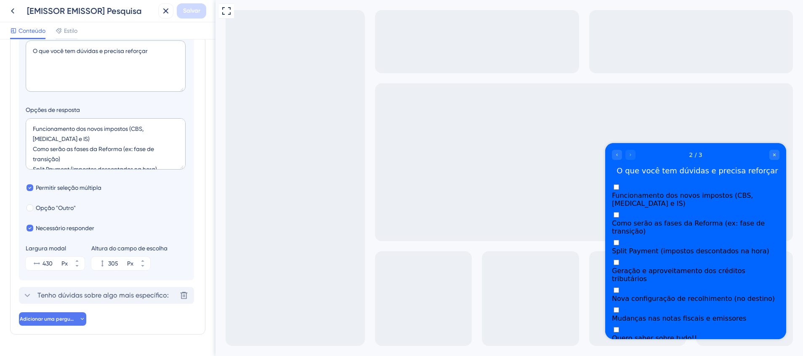
click at [116, 294] on span "Tenho dúvidas sobre algo mais específico:" at bounding box center [102, 296] width 131 height 10
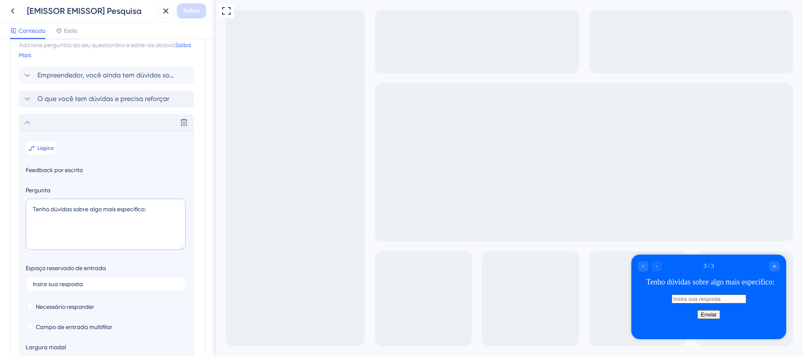
scroll to position [28, 0]
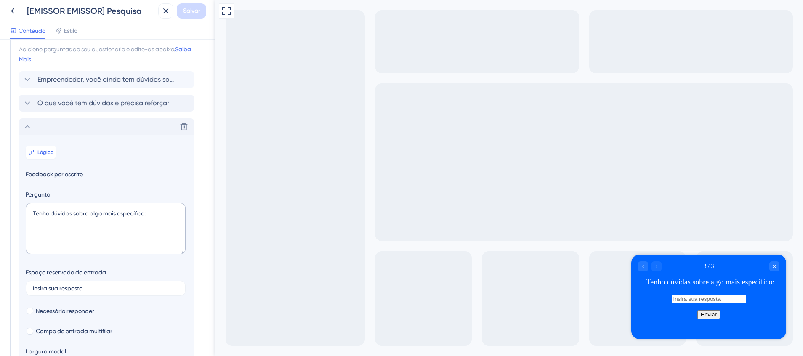
click at [64, 127] on div "Excluir" at bounding box center [106, 126] width 175 height 17
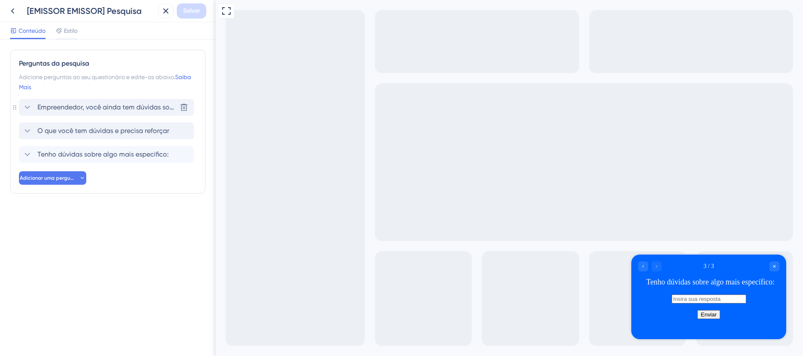
click at [83, 111] on span "Empreendedor, você ainda tem dúvidas sobre a Reforma Tributária? A Reforma está…" at bounding box center [106, 107] width 139 height 10
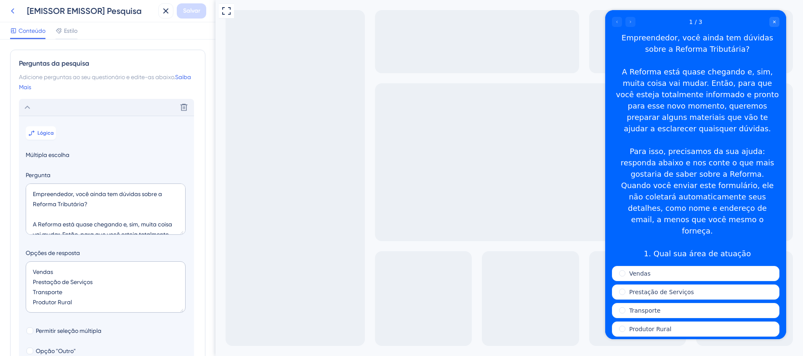
click at [13, 16] on icon at bounding box center [13, 11] width 10 height 10
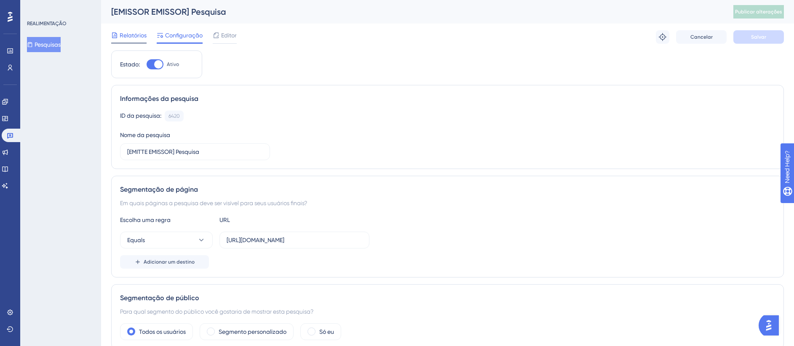
click at [131, 43] on div at bounding box center [128, 43] width 35 height 1
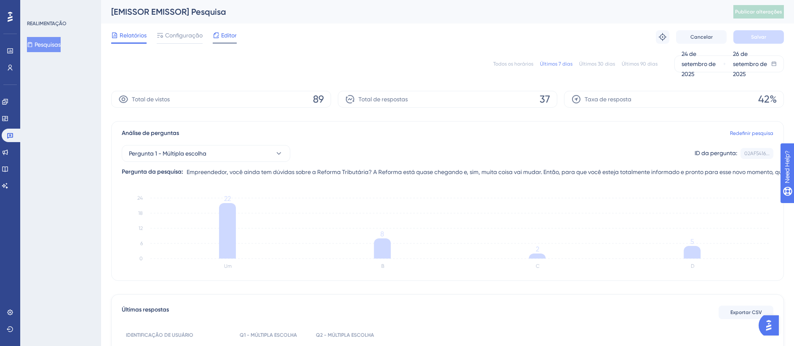
click at [228, 32] on span "Editor" at bounding box center [229, 35] width 16 height 10
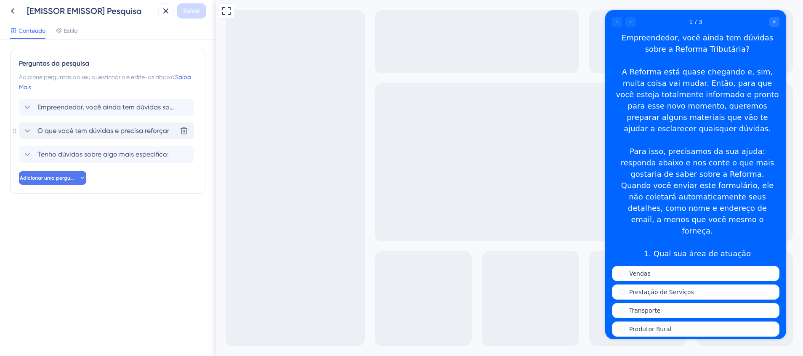
click at [77, 133] on span "O que você tem dúvidas e precisa reforçar" at bounding box center [103, 131] width 132 height 10
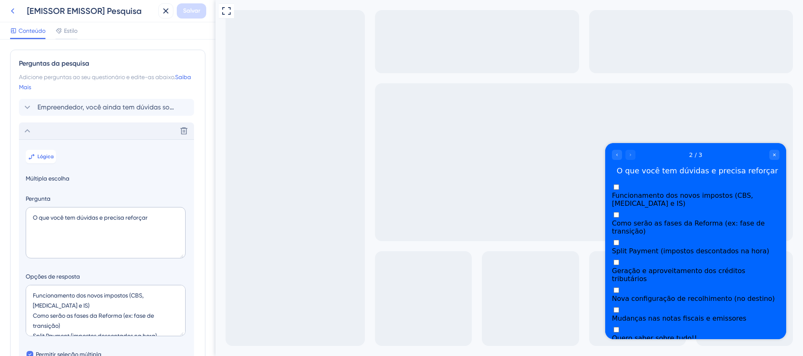
click at [9, 4] on button at bounding box center [12, 10] width 15 height 15
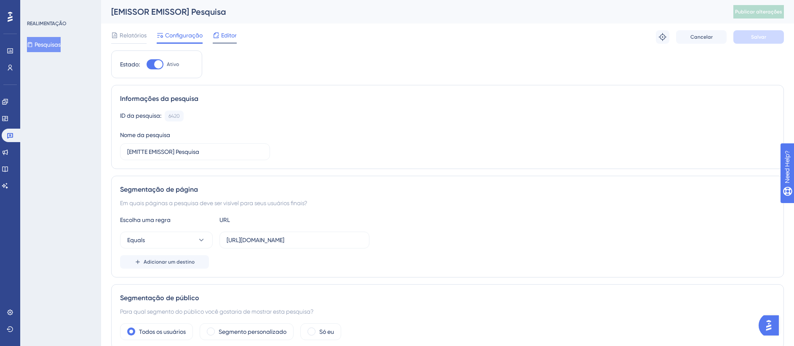
click at [223, 39] on span "Editor" at bounding box center [229, 35] width 16 height 10
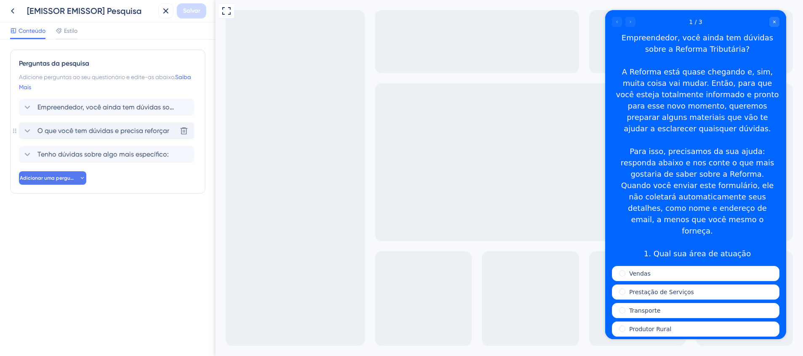
click at [113, 126] on span "O que você tem dúvidas e precisa reforçar" at bounding box center [103, 131] width 132 height 10
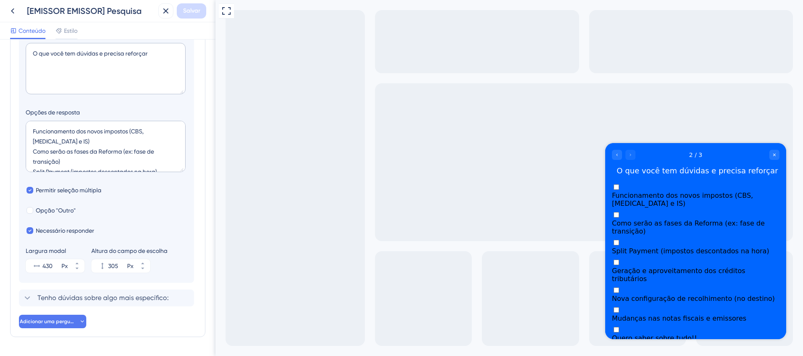
scroll to position [173, 0]
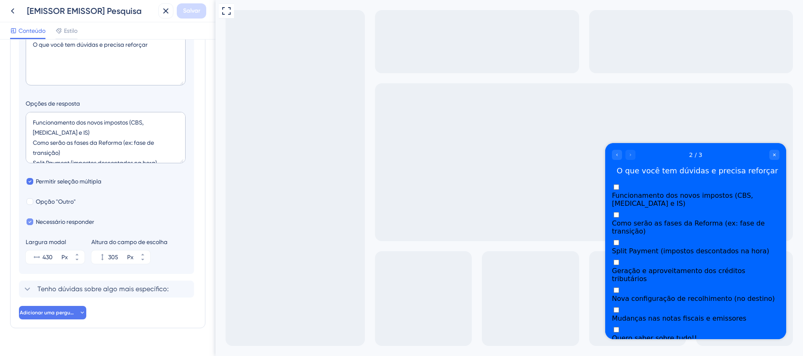
click at [71, 222] on span "Necessário responder" at bounding box center [65, 222] width 59 height 10
checkbox input "true"
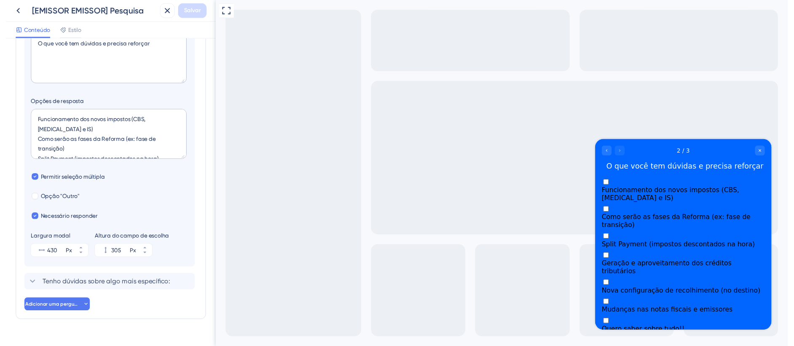
scroll to position [0, 0]
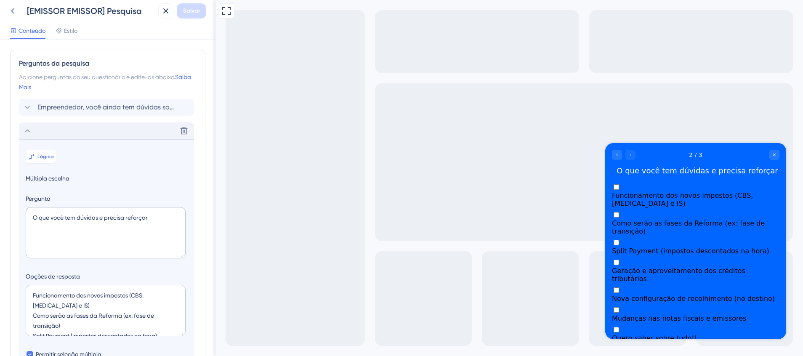
click at [9, 9] on icon at bounding box center [13, 11] width 10 height 10
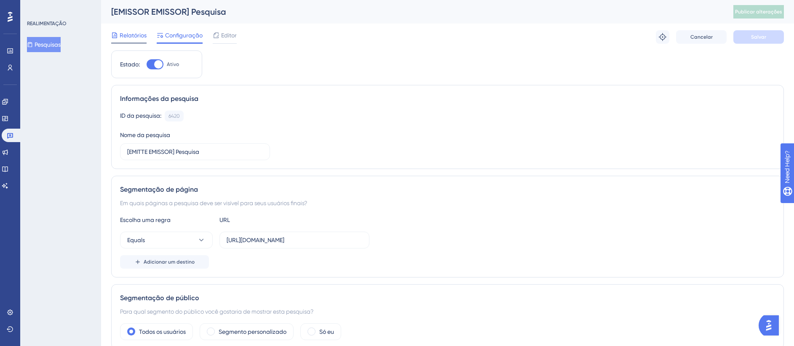
click at [126, 41] on div "Relatórios" at bounding box center [128, 36] width 35 height 13
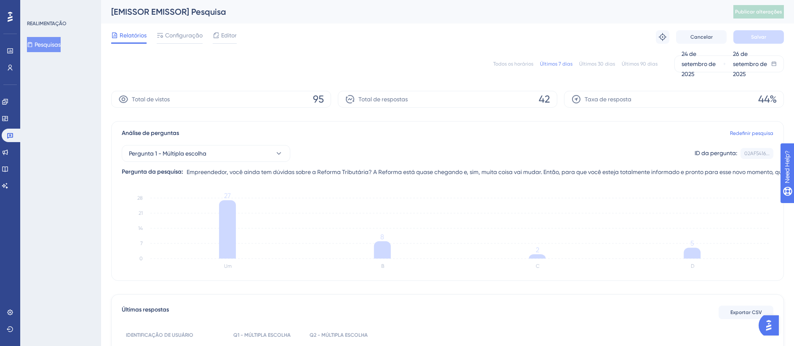
scroll to position [299, 0]
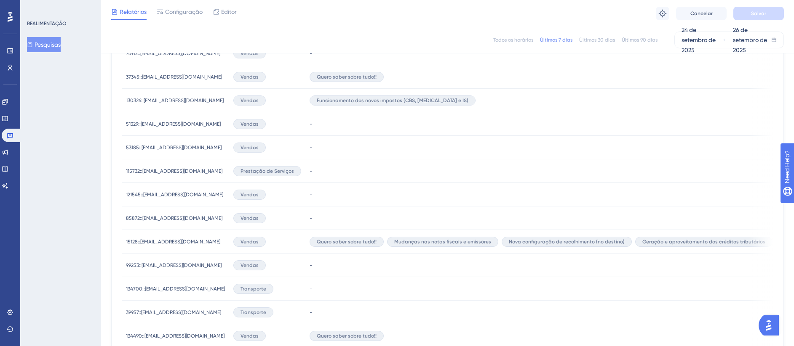
click at [322, 115] on div "-" at bounding box center [766, 124] width 923 height 24
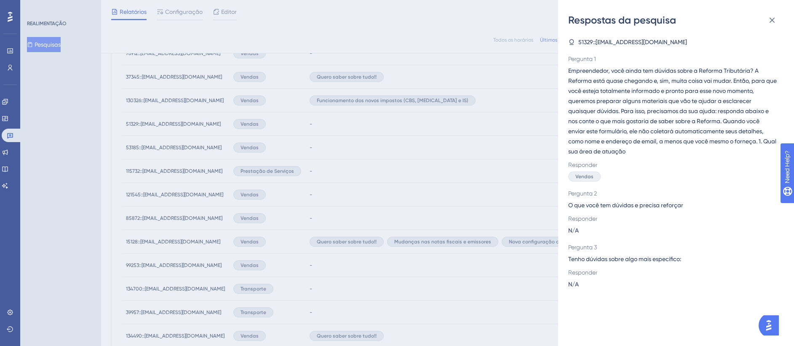
click at [571, 230] on span "N/A" at bounding box center [573, 231] width 11 height 10
drag, startPoint x: 571, startPoint y: 230, endPoint x: 570, endPoint y: 287, distance: 56.9
click at [570, 287] on span "N/A" at bounding box center [573, 285] width 11 height 10
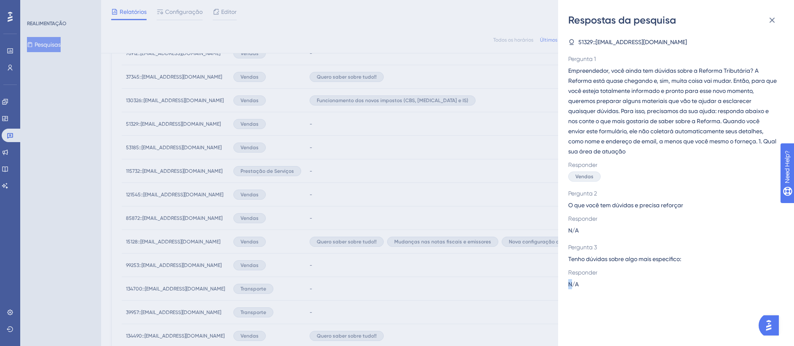
click at [570, 287] on span "N/A" at bounding box center [573, 285] width 11 height 10
drag, startPoint x: 570, startPoint y: 287, endPoint x: 620, endPoint y: 291, distance: 50.7
click at [620, 291] on div "51329::[EMAIL_ADDRESS][DOMAIN_NAME] Pergunta 1 Empreendedor, você ainda tem dúv…" at bounding box center [679, 187] width 222 height 320
click at [593, 41] on span "51329::[EMAIL_ADDRESS][DOMAIN_NAME]" at bounding box center [632, 42] width 109 height 10
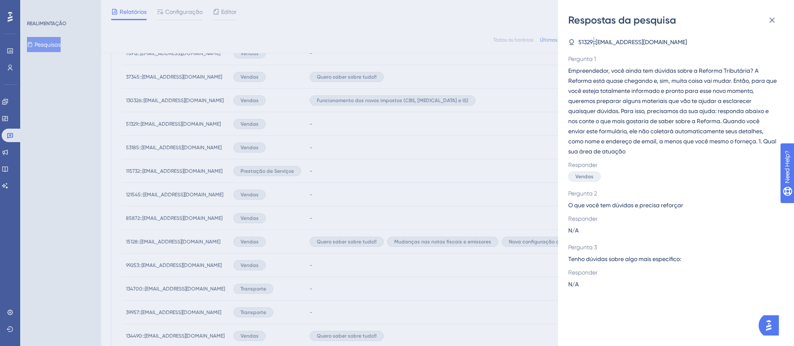
click at [593, 41] on span "51329::[EMAIL_ADDRESS][DOMAIN_NAME]" at bounding box center [632, 42] width 109 height 10
copy span ":"
click at [749, 136] on span "Empreendedor, você ainda tem dúvidas sobre a Reforma Tributária? A Reforma está…" at bounding box center [672, 111] width 209 height 91
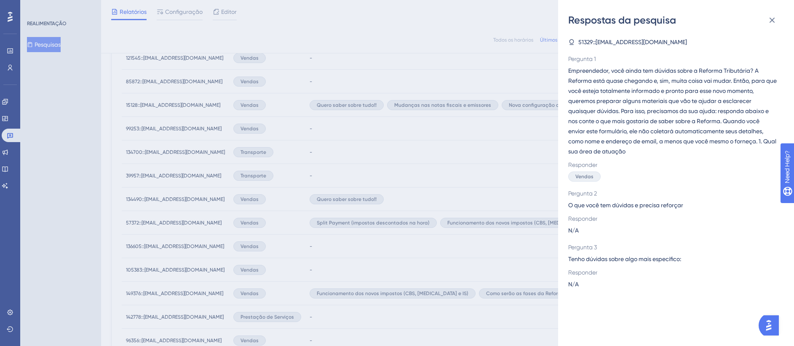
scroll to position [550, 0]
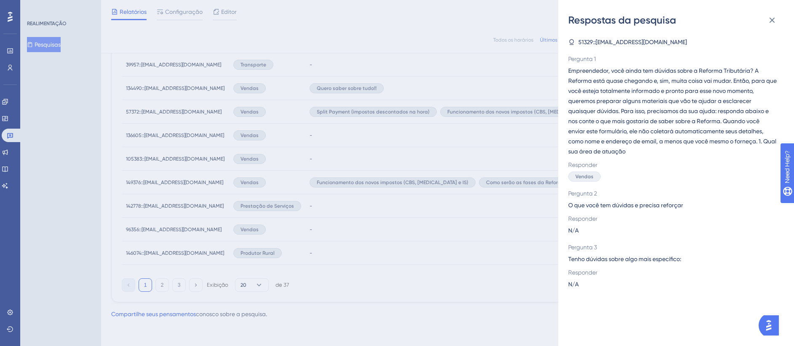
click at [380, 200] on div "Respostas da pesquisa 51329::[EMAIL_ADDRESS][DOMAIN_NAME] Pergunta 1 Empreended…" at bounding box center [397, 173] width 794 height 346
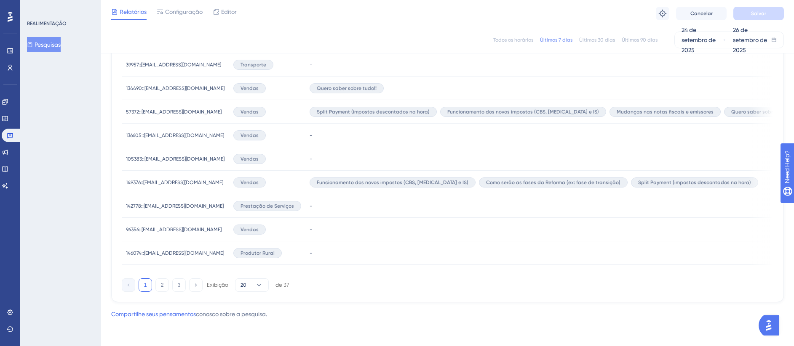
scroll to position [313, 0]
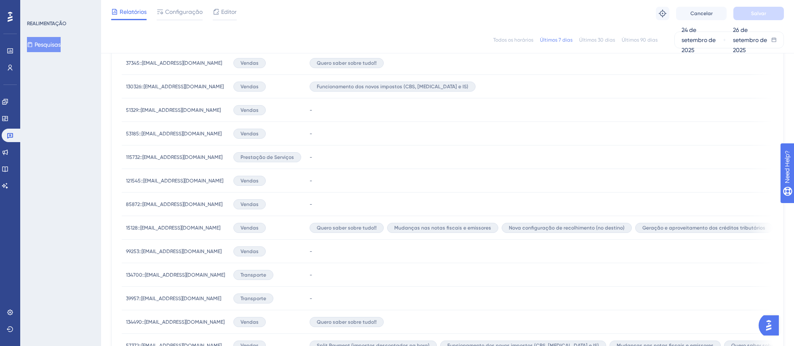
click at [165, 89] on span "130326::[EMAIL_ADDRESS][DOMAIN_NAME]" at bounding box center [175, 86] width 98 height 7
click at [165, 89] on div at bounding box center [397, 173] width 794 height 346
click at [165, 89] on span "130326::[EMAIL_ADDRESS][DOMAIN_NAME]" at bounding box center [175, 86] width 98 height 7
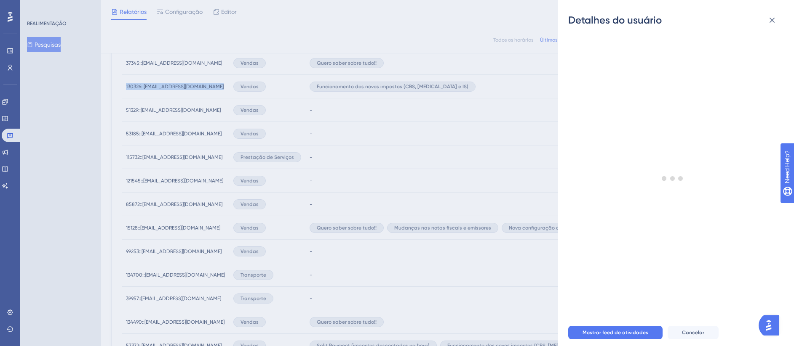
copy div "130326::[EMAIL_ADDRESS][DOMAIN_NAME] 130326::[EMAIL_ADDRESS][DOMAIN_NAME]"
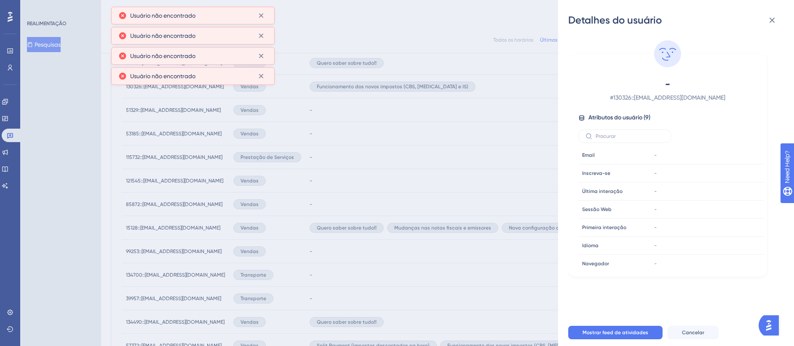
click at [217, 171] on div "Detalhes do usuário - # 130326::[EMAIL_ADDRESS][DOMAIN_NAME] Atributos do usuár…" at bounding box center [397, 173] width 794 height 346
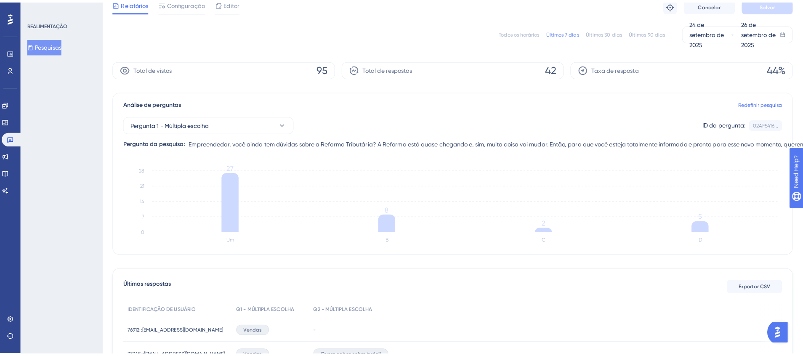
scroll to position [6, 0]
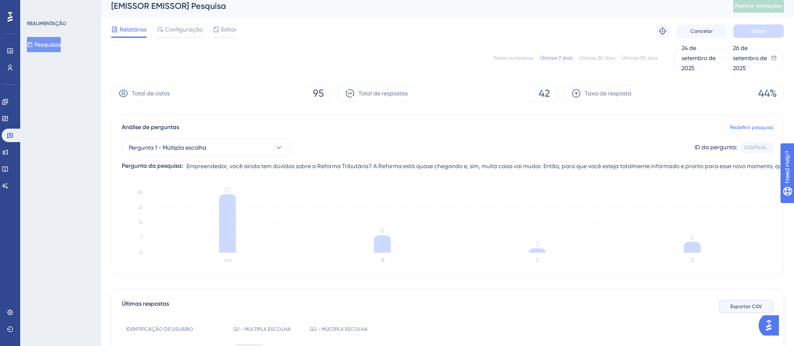
click at [748, 308] on span "Exportar CSV" at bounding box center [746, 307] width 32 height 7
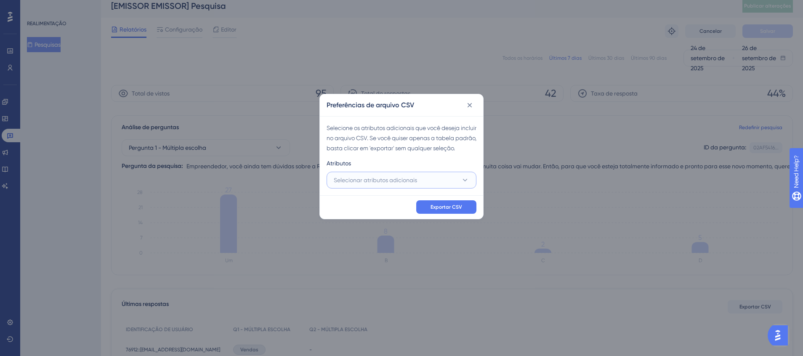
click at [407, 189] on button "Selecionar atributos adicionais" at bounding box center [402, 180] width 150 height 17
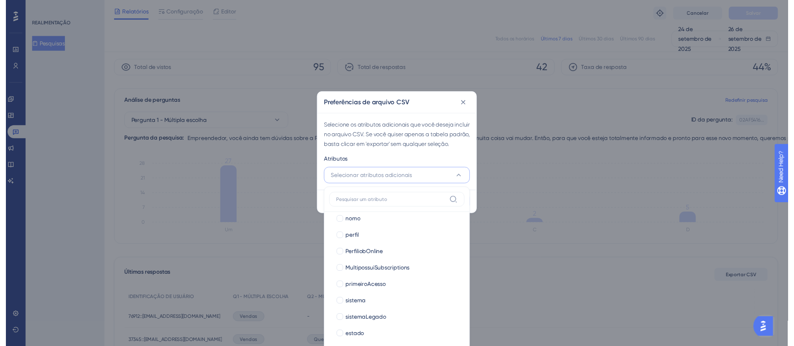
scroll to position [1371, 0]
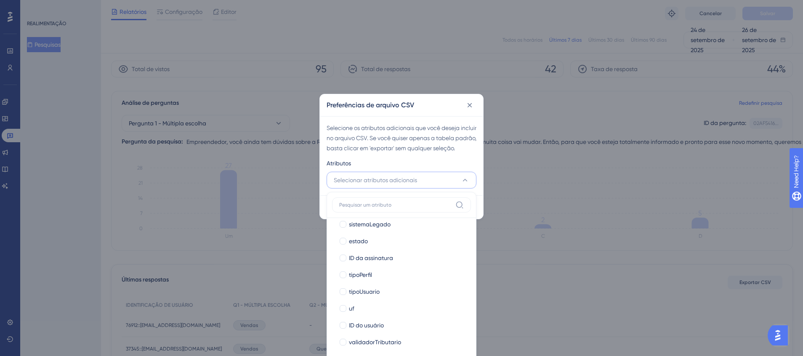
click at [610, 136] on div "Preferências de arquivo CSV Selecione os atributos adicionais que você deseja i…" at bounding box center [401, 178] width 803 height 356
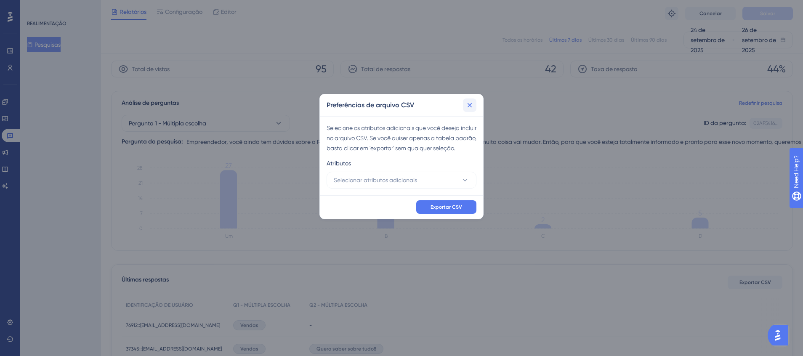
click at [471, 105] on icon at bounding box center [470, 105] width 8 height 8
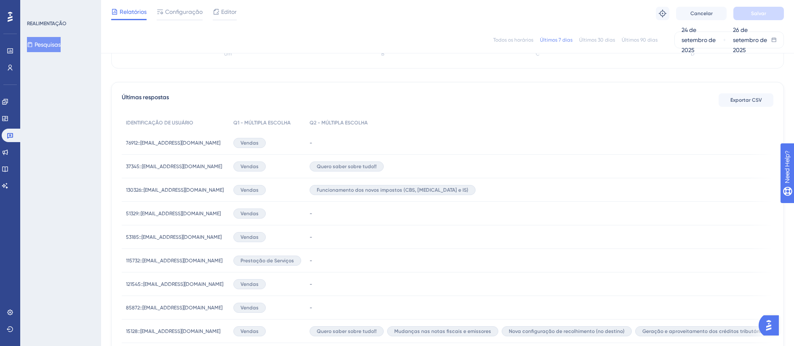
scroll to position [210, 0]
click at [330, 140] on div "-" at bounding box center [766, 143] width 923 height 24
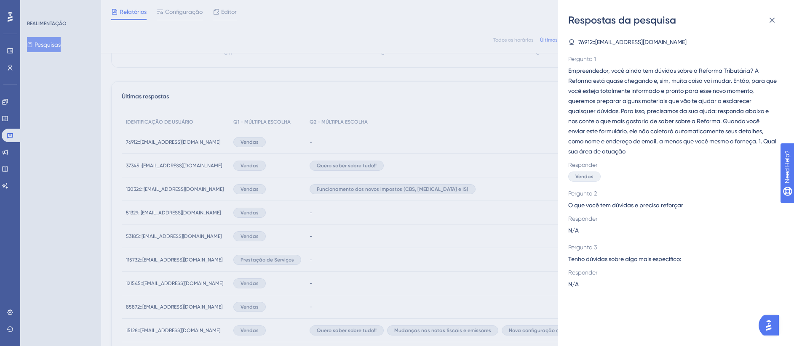
click at [330, 140] on div "Respostas da pesquisa 76912::[EMAIL_ADDRESS][DOMAIN_NAME] Pergunta 1 Empreended…" at bounding box center [397, 173] width 794 height 346
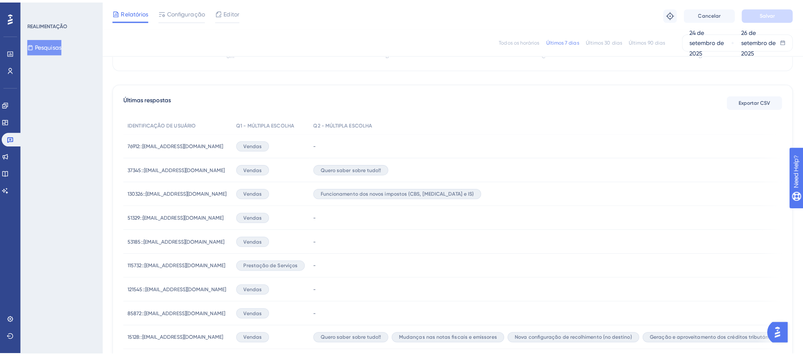
scroll to position [0, 0]
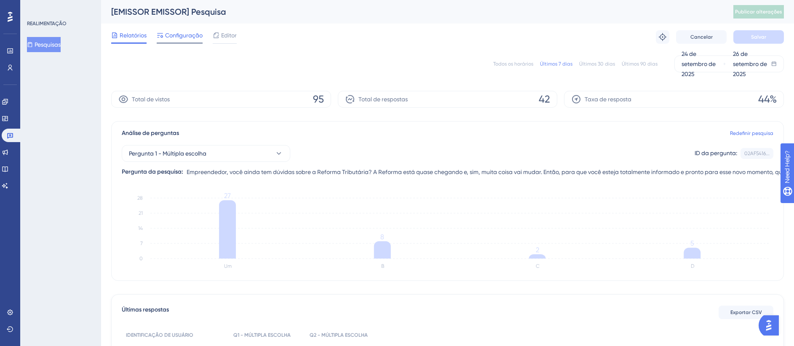
click at [181, 39] on span "Configuração" at bounding box center [183, 35] width 37 height 10
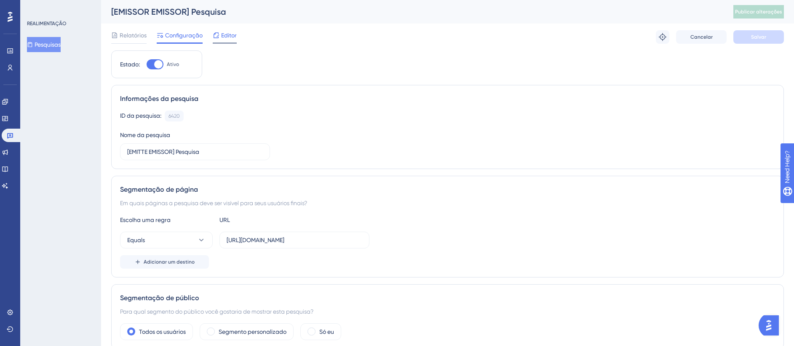
click at [221, 38] on span "Editor" at bounding box center [229, 35] width 16 height 10
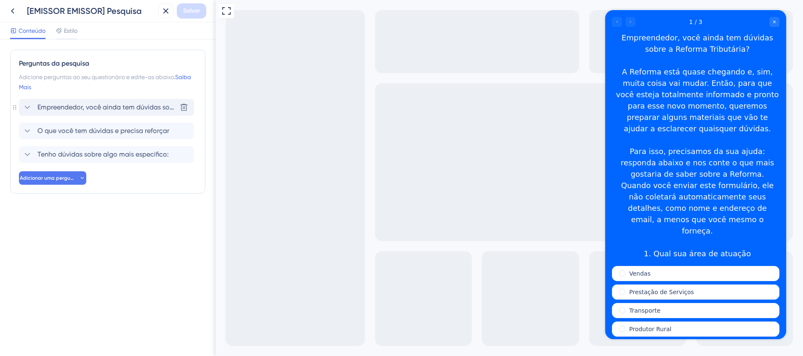
click at [101, 101] on div "Empreendedor, você ainda tem dúvidas sobre a Reforma Tributária? A Reforma está…" at bounding box center [106, 107] width 175 height 17
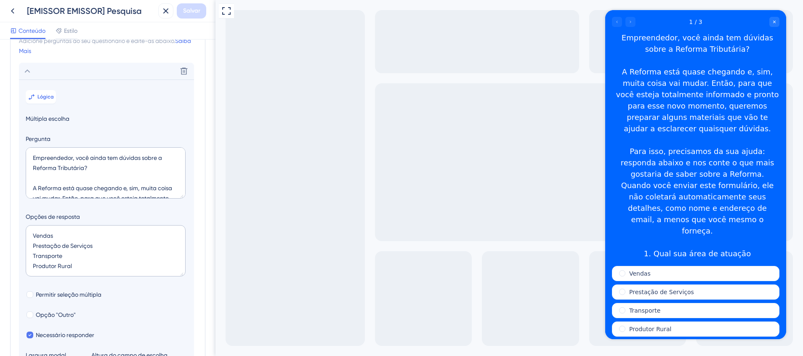
scroll to position [39, 0]
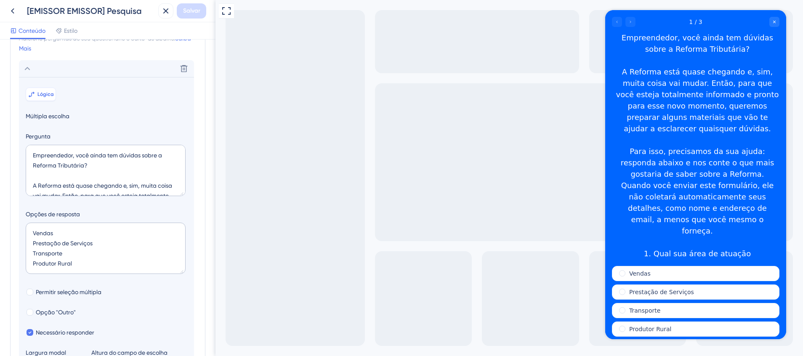
click at [47, 98] on button "Lógica" at bounding box center [41, 94] width 30 height 13
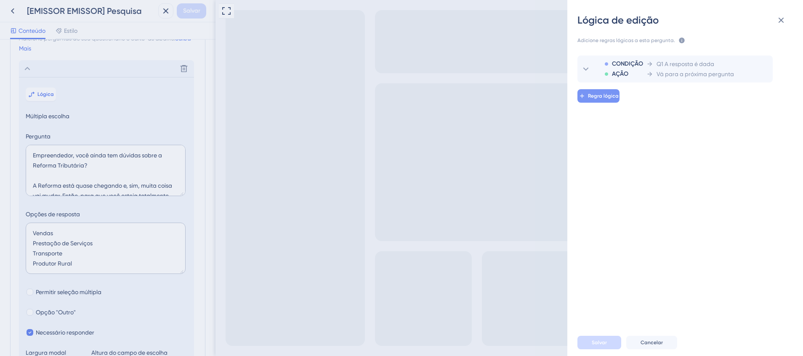
click at [587, 91] on button "Regra lógica" at bounding box center [599, 95] width 42 height 13
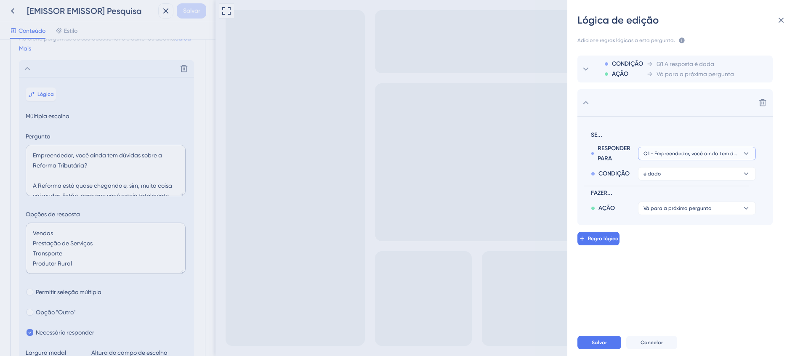
click at [668, 156] on span "Q1 - Empreendedor, você ainda tem dúvidas sobre a Reforma Tributária? A Reforma…" at bounding box center [691, 153] width 95 height 7
click at [697, 265] on div "CONDIÇÃO AÇÃO Q1 A resposta é dada Vá para a próxima pergunta Excluir SE... RES…" at bounding box center [688, 183] width 249 height 277
click at [691, 177] on button "é dado" at bounding box center [697, 173] width 118 height 13
click at [762, 104] on icon at bounding box center [763, 103] width 8 height 8
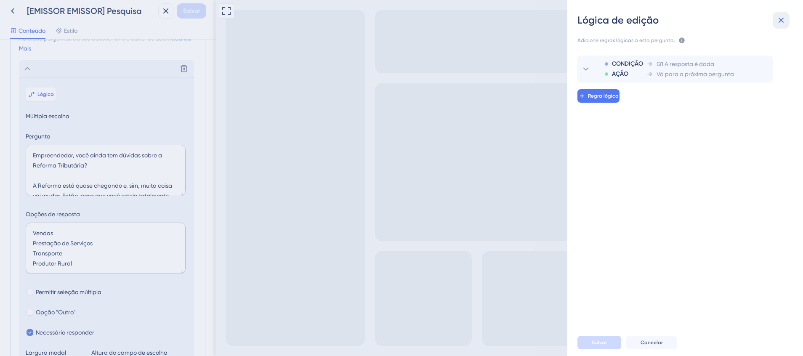
click at [779, 19] on icon at bounding box center [781, 20] width 10 height 10
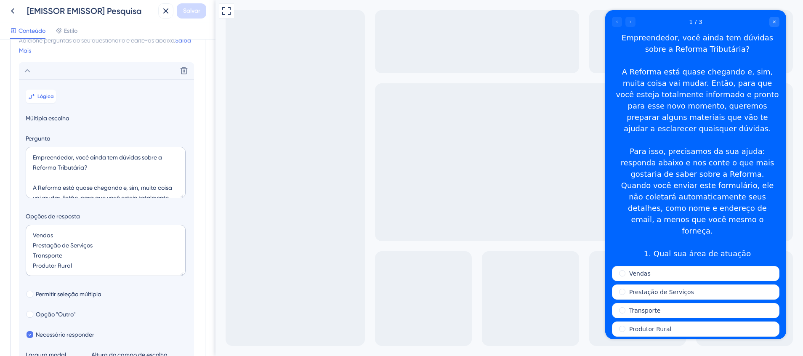
scroll to position [35, 0]
click at [66, 32] on span "Estilo" at bounding box center [70, 31] width 13 height 10
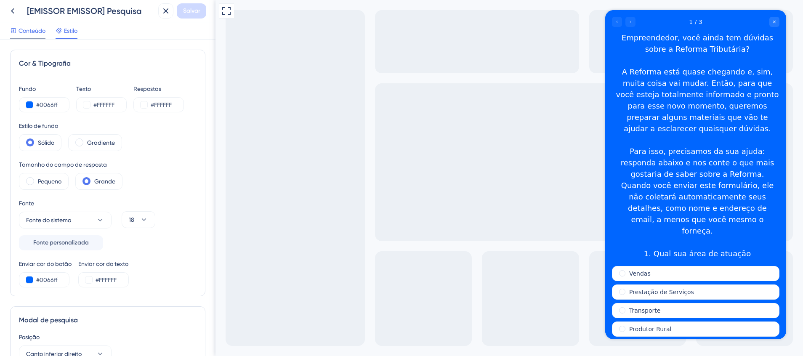
click at [28, 30] on span "Conteúdo" at bounding box center [32, 31] width 27 height 10
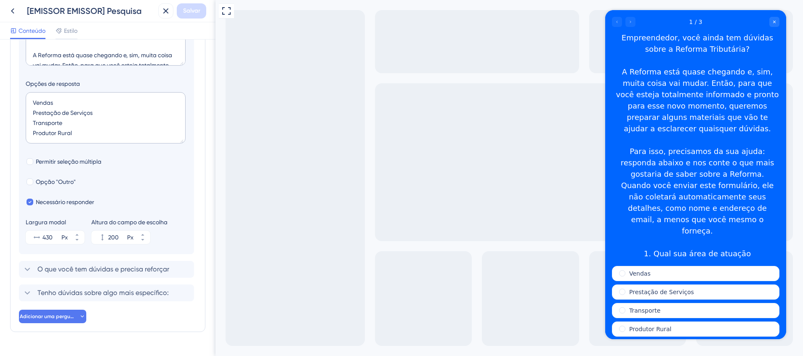
scroll to position [189, 0]
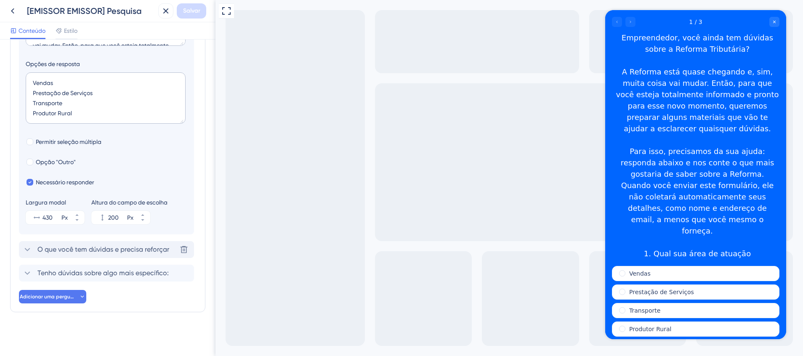
click at [113, 248] on span "O que você tem dúvidas e precisa reforçar" at bounding box center [103, 250] width 132 height 10
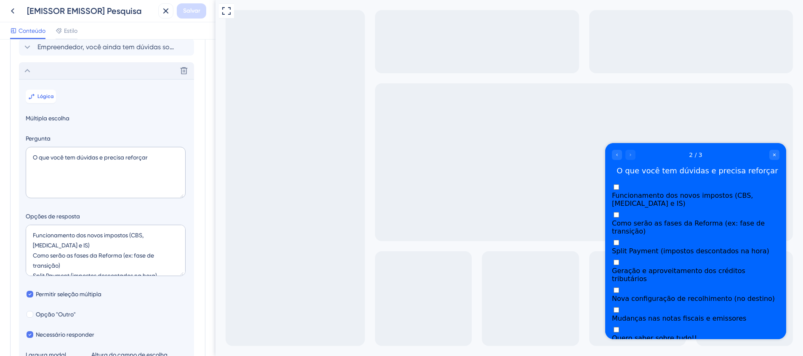
scroll to position [46, 0]
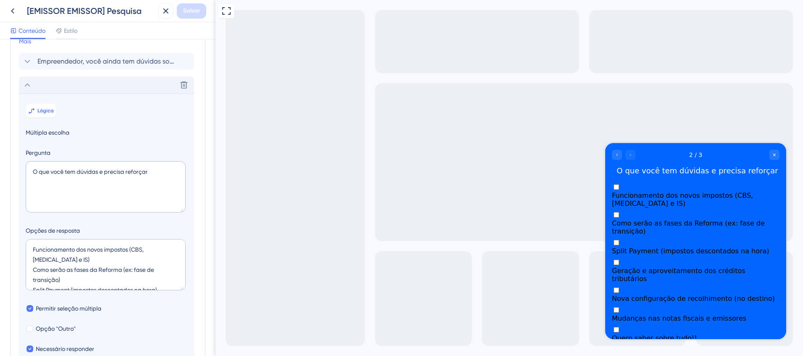
click at [72, 89] on div "Excluir" at bounding box center [106, 85] width 175 height 17
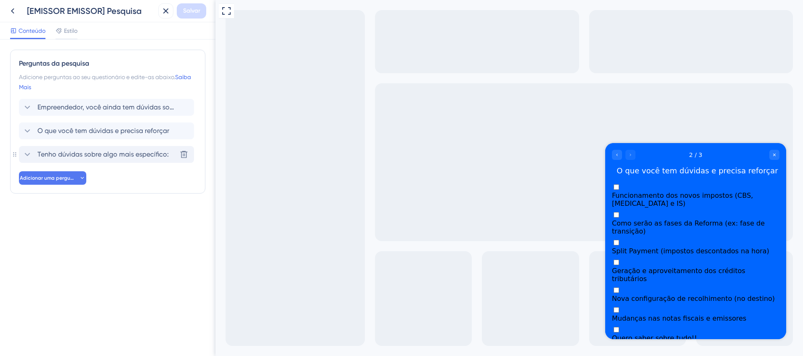
click at [93, 155] on span "Tenho dúvidas sobre algo mais específico:" at bounding box center [102, 154] width 131 height 10
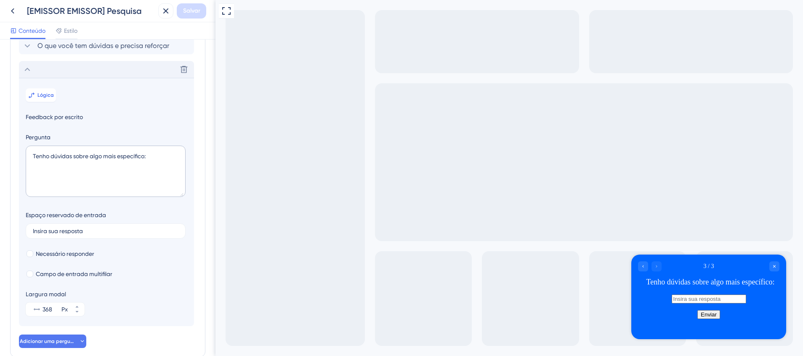
scroll to position [83, 0]
click at [89, 77] on div "Excluir" at bounding box center [106, 71] width 175 height 17
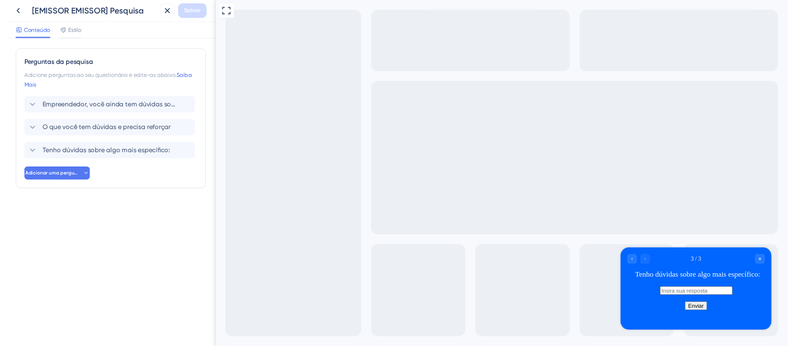
scroll to position [0, 0]
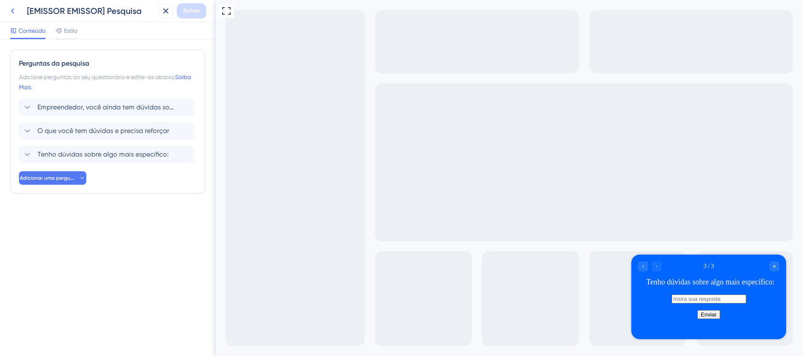
click at [11, 13] on icon at bounding box center [13, 11] width 10 height 10
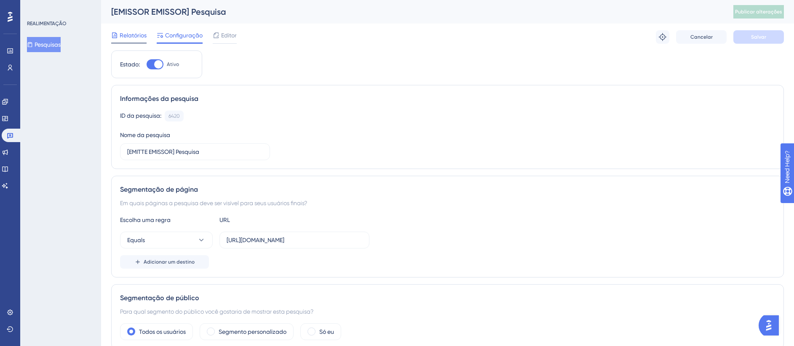
click at [131, 42] on div "Relatórios" at bounding box center [128, 36] width 35 height 13
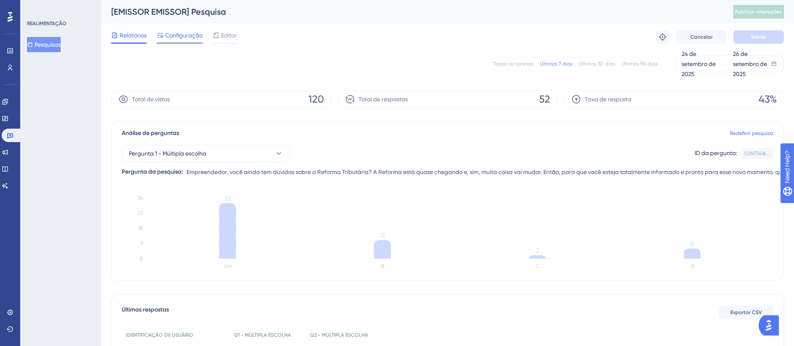
click at [196, 40] on div "Configuração" at bounding box center [180, 36] width 46 height 13
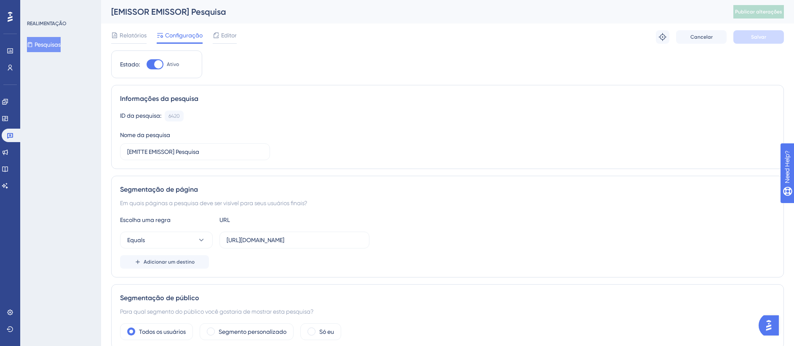
click at [158, 69] on div at bounding box center [155, 64] width 17 height 10
click at [147, 65] on input "Ativo" at bounding box center [146, 64] width 0 height 0
checkbox input "false"
click at [750, 42] on button "Salvar" at bounding box center [758, 36] width 51 height 13
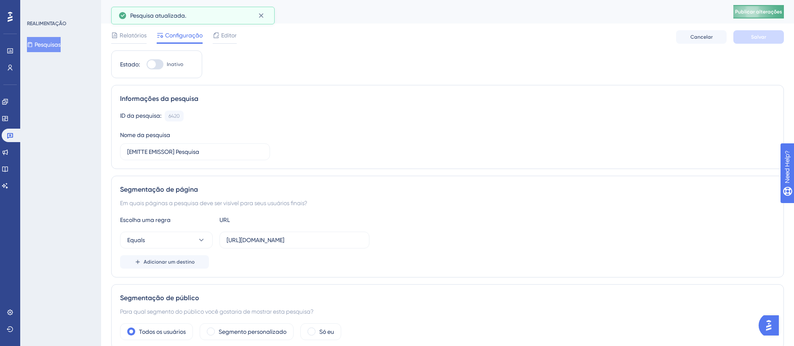
click at [762, 12] on span "Publicar alterações" at bounding box center [758, 11] width 47 height 7
click at [12, 134] on icon at bounding box center [10, 135] width 7 height 7
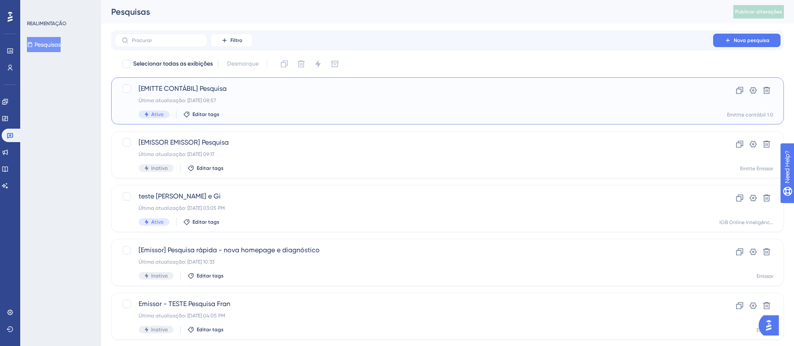
click at [309, 108] on div "[EMITTE CONTÁBIL] Pesquisa Última atualização: [DATE] 08:57 Ativo Editar tags" at bounding box center [414, 101] width 550 height 35
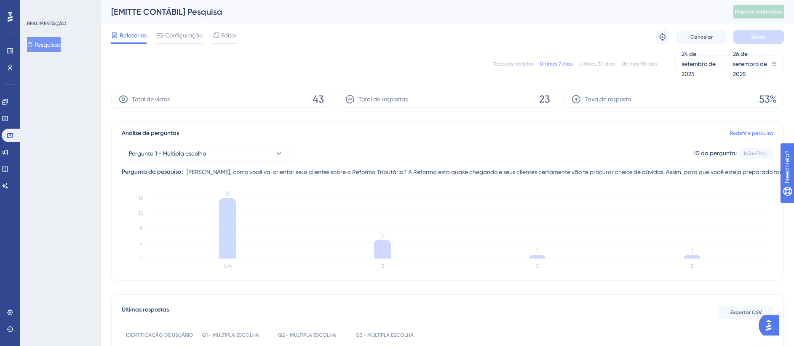
click at [191, 46] on div "Relatórios Configuração Editor Solucionar problemas Cancelar Salvar" at bounding box center [447, 37] width 672 height 27
click at [181, 41] on div "Configuração" at bounding box center [180, 36] width 46 height 13
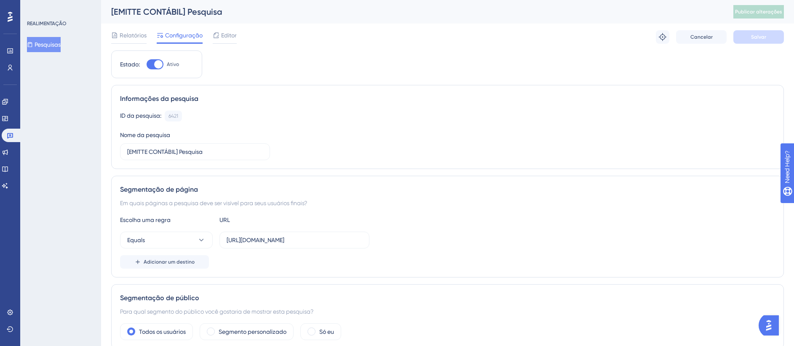
click at [155, 65] on div at bounding box center [158, 64] width 8 height 8
click at [147, 65] on input "Ativo" at bounding box center [146, 64] width 0 height 0
checkbox input "false"
click at [751, 43] on button "Salvar" at bounding box center [758, 36] width 51 height 13
click at [759, 10] on span "Publicar alterações" at bounding box center [758, 11] width 47 height 7
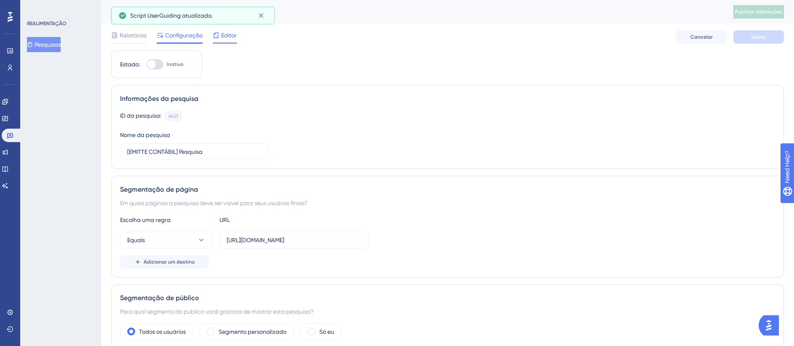
click at [226, 40] on span "Editor" at bounding box center [229, 35] width 16 height 10
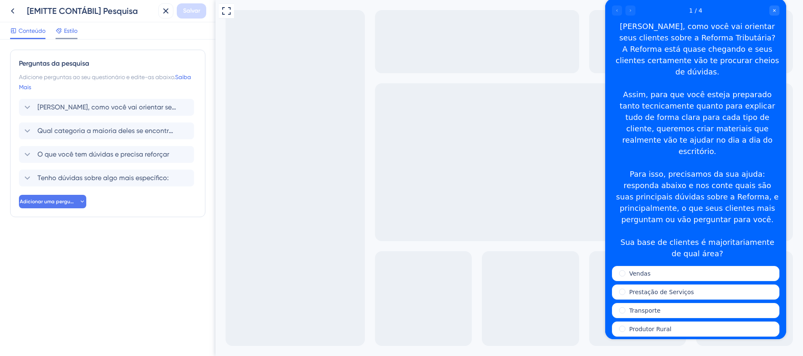
click at [76, 35] on span "Estilo" at bounding box center [70, 31] width 13 height 10
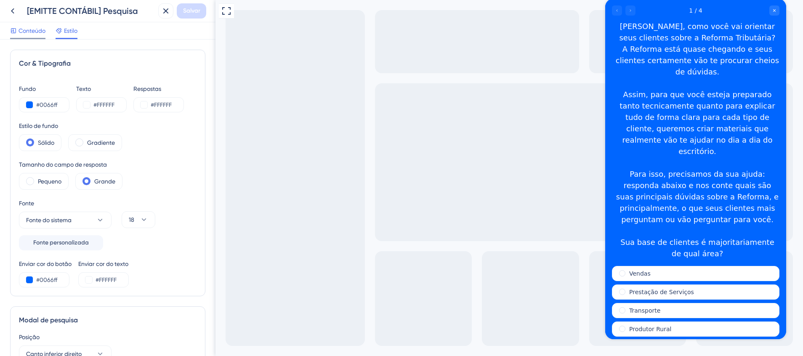
click at [34, 35] on span "Conteúdo" at bounding box center [32, 31] width 27 height 10
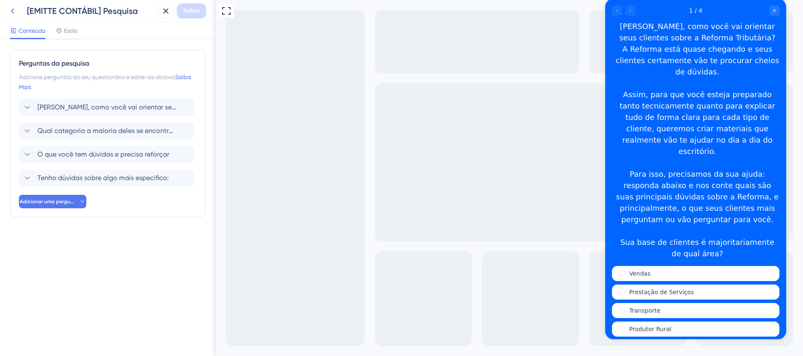
click at [13, 14] on icon at bounding box center [13, 11] width 10 height 10
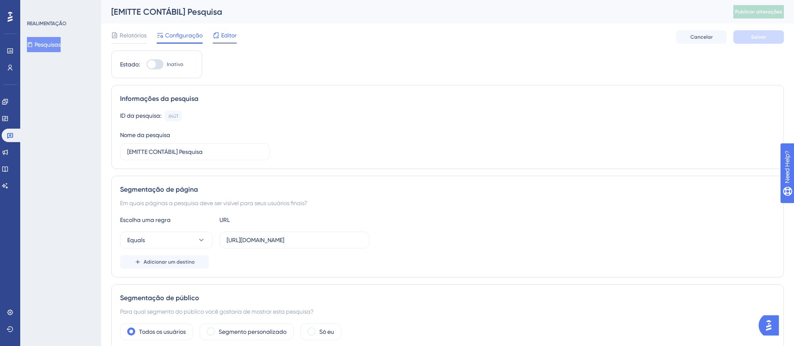
click at [228, 38] on span "Editor" at bounding box center [229, 35] width 16 height 10
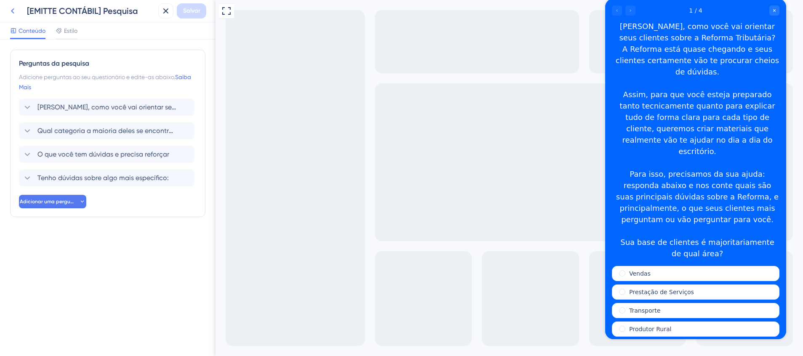
click at [11, 11] on icon at bounding box center [13, 11] width 10 height 10
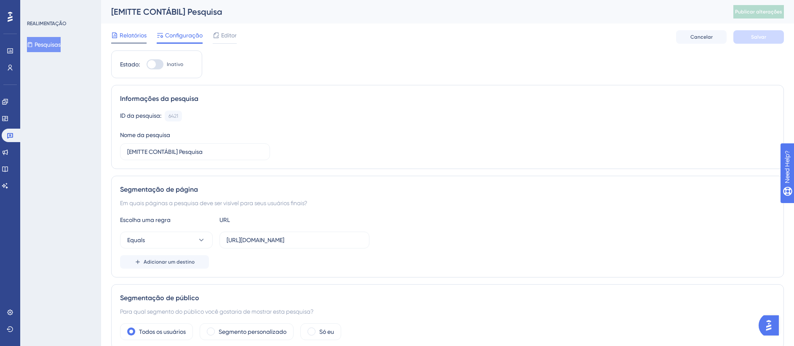
click at [124, 36] on span "Relatórios" at bounding box center [133, 35] width 27 height 10
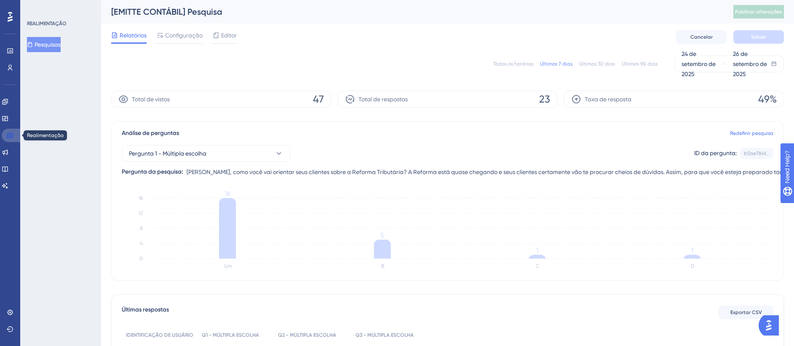
click at [5, 131] on link at bounding box center [12, 135] width 20 height 13
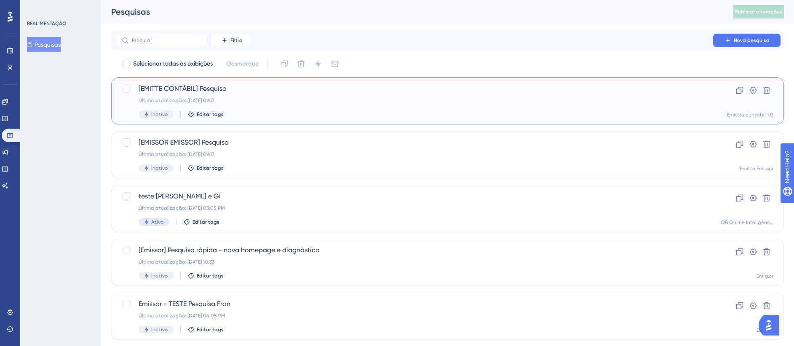
click at [252, 102] on div "Última atualização: [DATE] 09:17" at bounding box center [414, 100] width 550 height 7
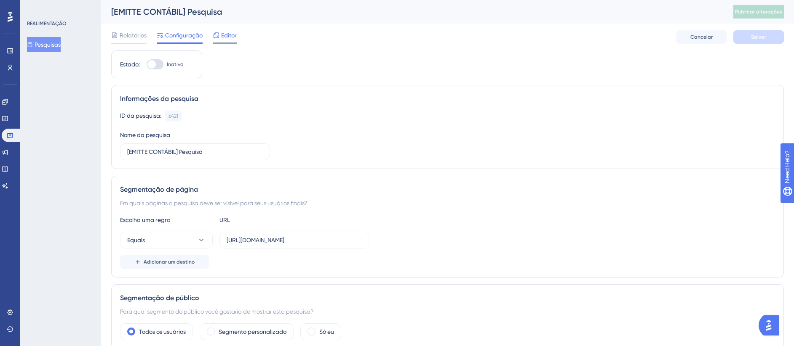
click at [230, 43] on div at bounding box center [225, 43] width 24 height 1
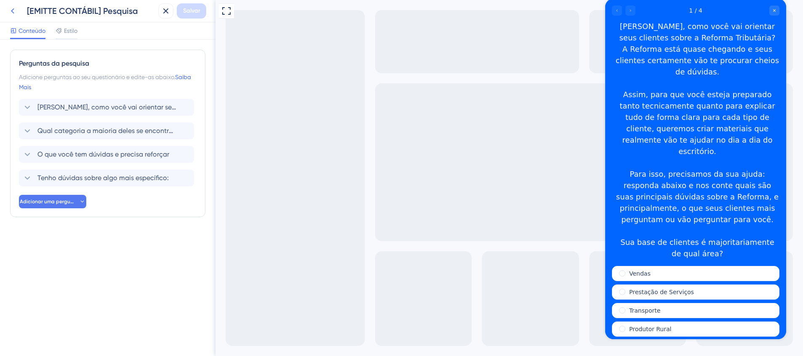
click at [12, 16] on icon at bounding box center [13, 11] width 10 height 10
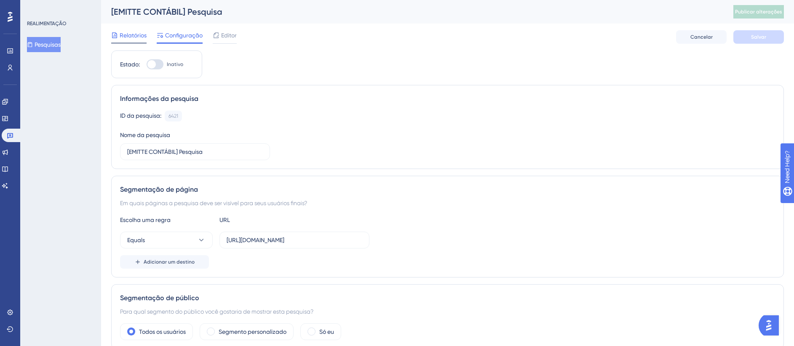
click at [128, 36] on span "Relatórios" at bounding box center [133, 35] width 27 height 10
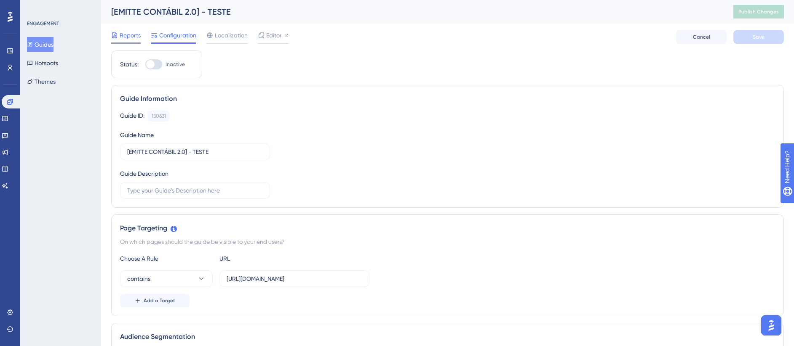
click at [136, 39] on span "Reports" at bounding box center [130, 35] width 21 height 10
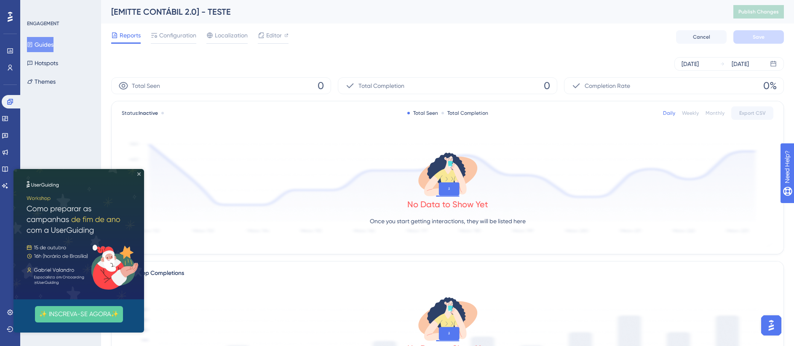
click at [139, 173] on icon "Close Preview" at bounding box center [138, 174] width 3 height 3
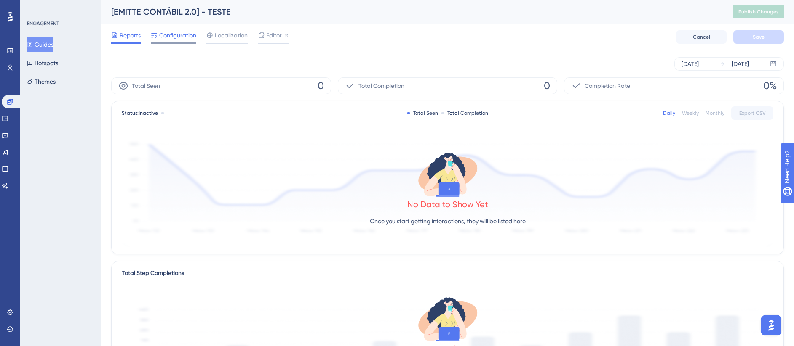
click at [170, 36] on span "Configuration" at bounding box center [177, 35] width 37 height 10
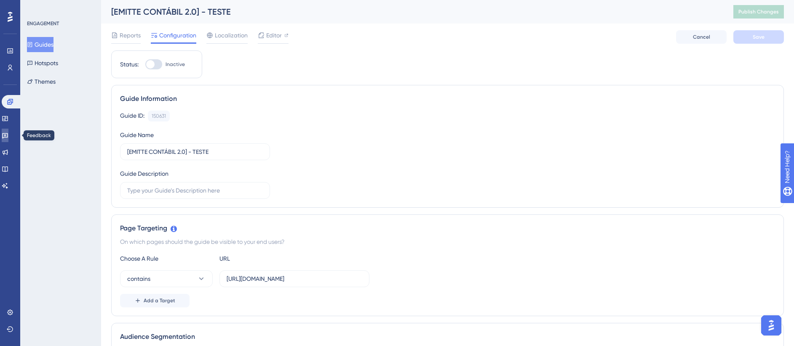
click at [8, 139] on link at bounding box center [5, 135] width 7 height 13
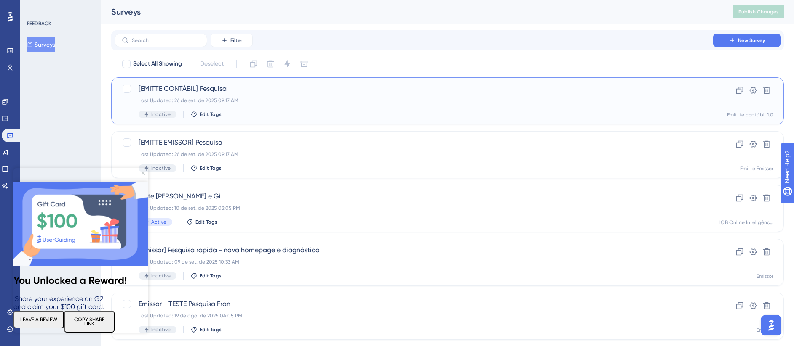
click at [272, 104] on div "[EMITTE CONTÁBIL] Pesquisa Last Updated: 26 de set. de 2025 09:17 AM Inactive E…" at bounding box center [414, 101] width 550 height 35
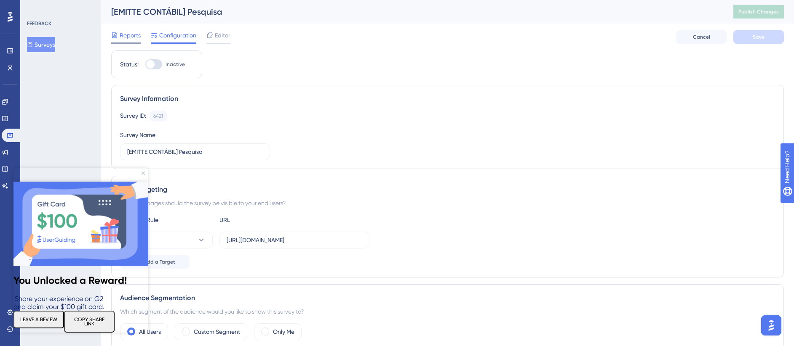
click at [126, 32] on span "Reports" at bounding box center [130, 35] width 21 height 10
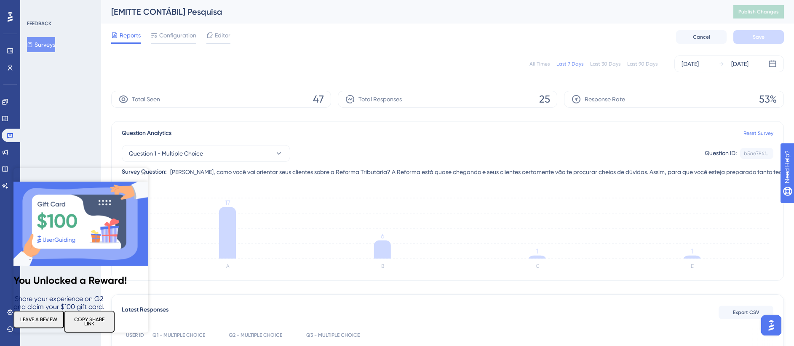
click at [142, 172] on icon "Close Preview" at bounding box center [142, 173] width 3 height 3
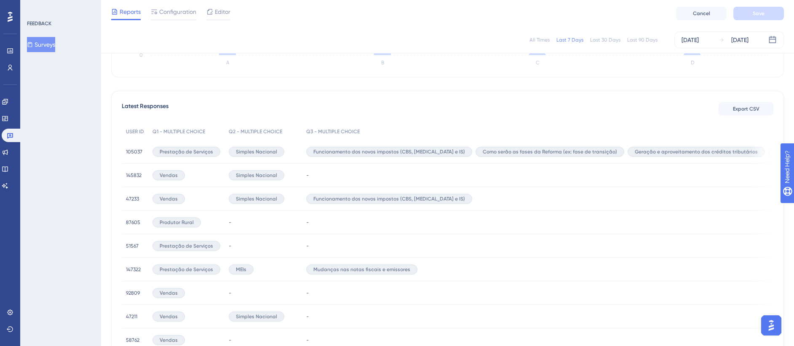
scroll to position [165, 0]
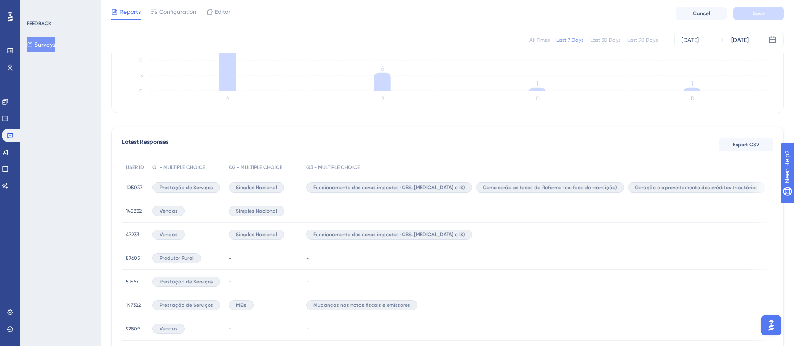
click at [368, 192] on div "Funcionamento dos novos impostos (CBS, [MEDICAL_DATA] e IS)" at bounding box center [389, 188] width 166 height 10
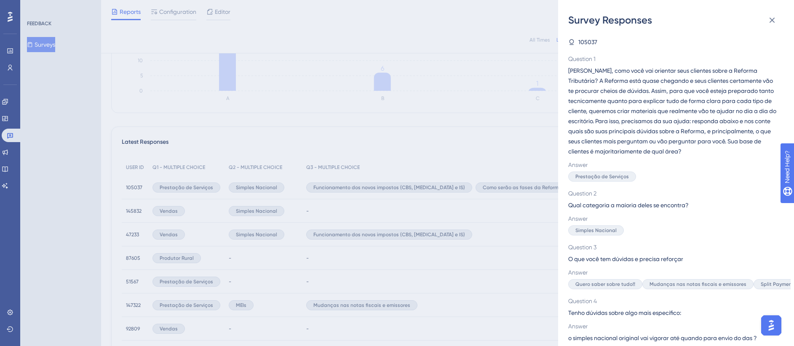
scroll to position [1, 0]
click at [474, 217] on div "Survey Responses 105037 Question 1 Contador, como você vai orientar seus client…" at bounding box center [397, 173] width 794 height 346
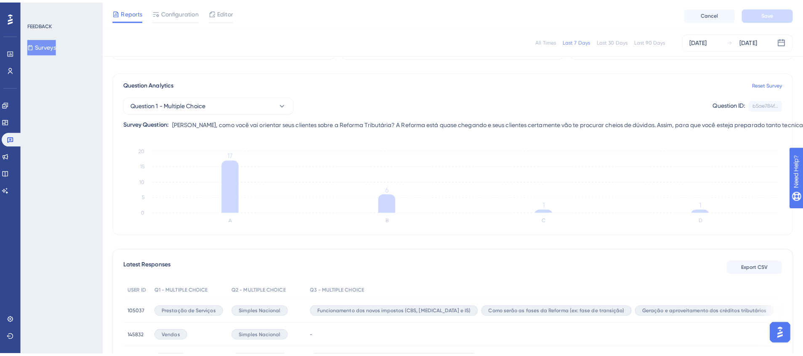
scroll to position [0, 0]
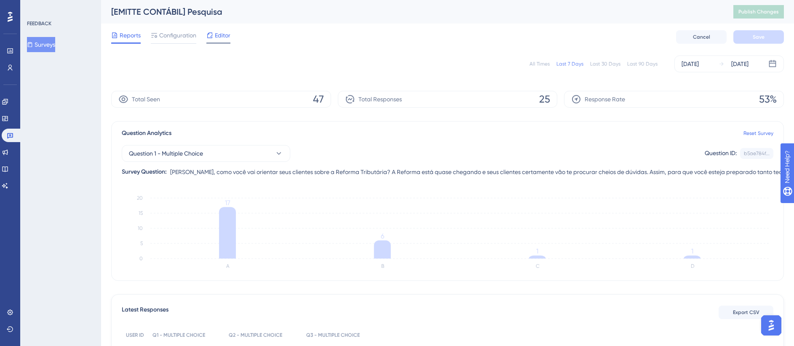
click at [213, 37] on icon at bounding box center [209, 35] width 7 height 7
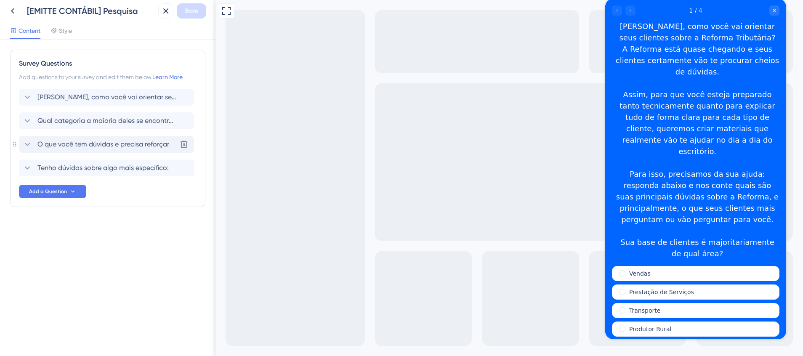
click at [88, 138] on div "O que você tem dúvidas e precisa reforçar Delete" at bounding box center [106, 144] width 175 height 17
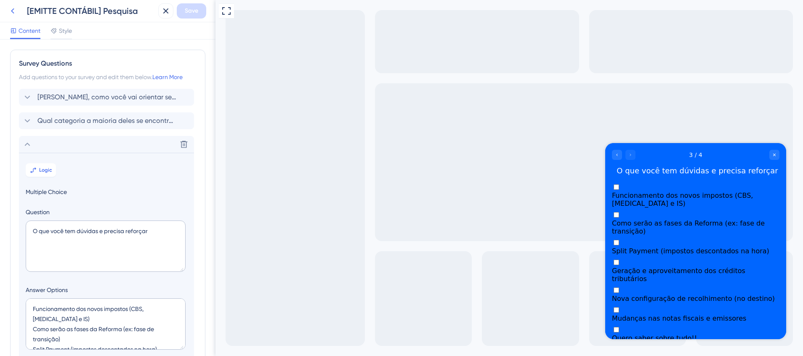
click at [15, 14] on icon at bounding box center [13, 11] width 10 height 10
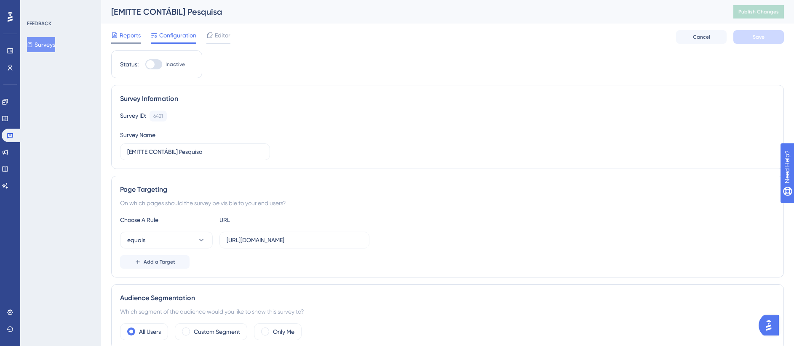
click at [130, 37] on span "Reports" at bounding box center [130, 35] width 21 height 10
